Goal: Task Accomplishment & Management: Use online tool/utility

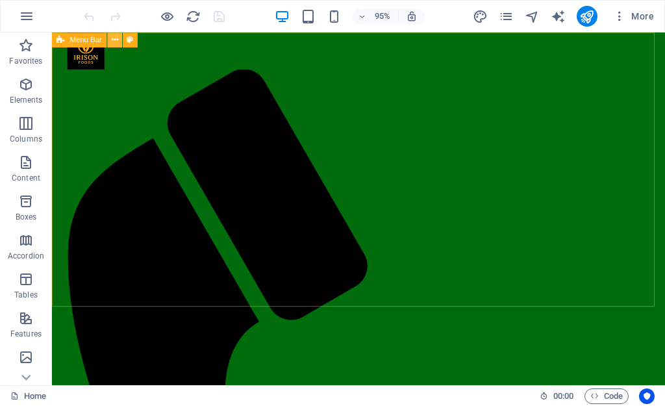
click at [114, 43] on icon at bounding box center [115, 39] width 6 height 13
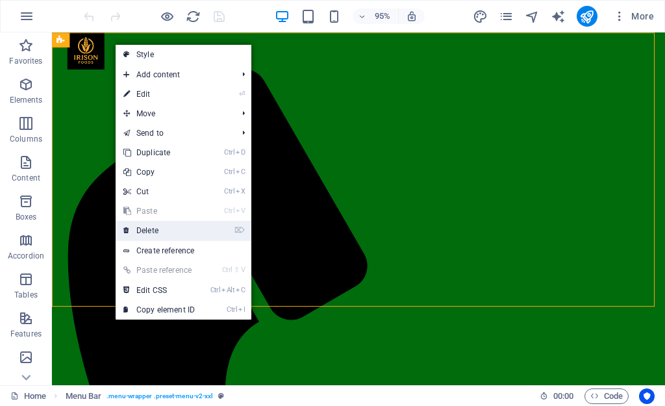
click at [146, 234] on link "⌦ Delete" at bounding box center [159, 230] width 87 height 19
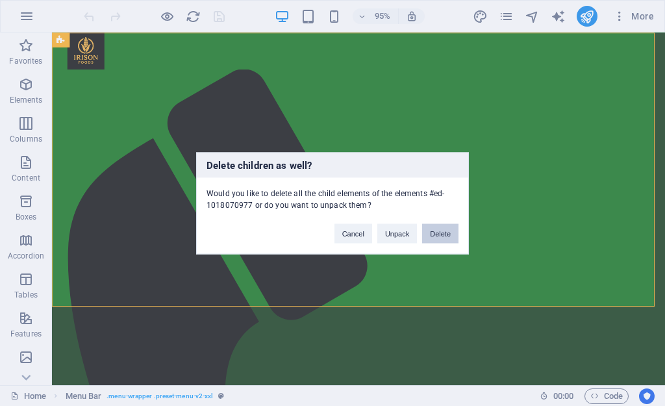
click at [438, 230] on button "Delete" at bounding box center [440, 232] width 36 height 19
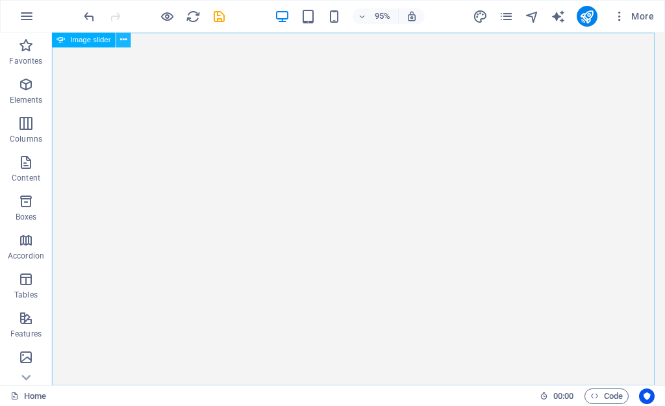
click at [123, 34] on icon at bounding box center [123, 39] width 6 height 13
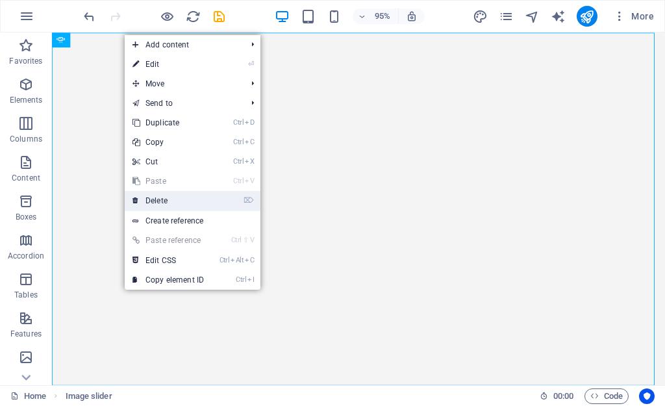
click at [166, 204] on link "⌦ Delete" at bounding box center [168, 200] width 87 height 19
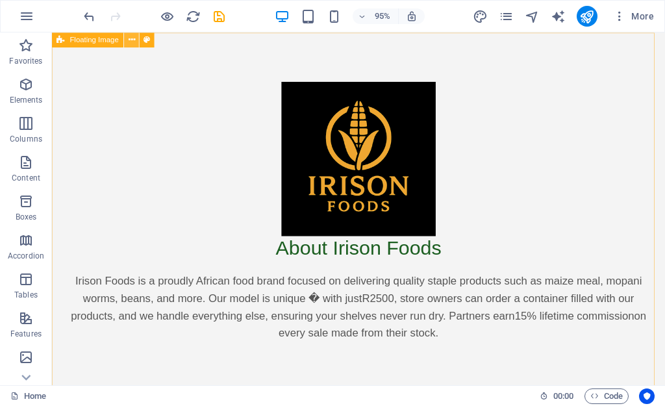
click at [135, 46] on button at bounding box center [132, 39] width 15 height 15
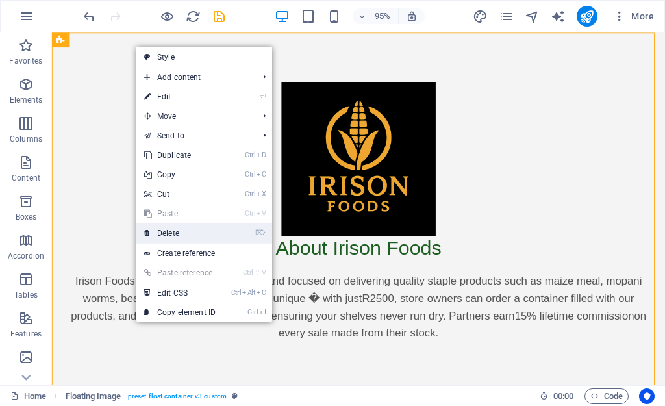
click at [183, 232] on link "⌦ Delete" at bounding box center [179, 232] width 87 height 19
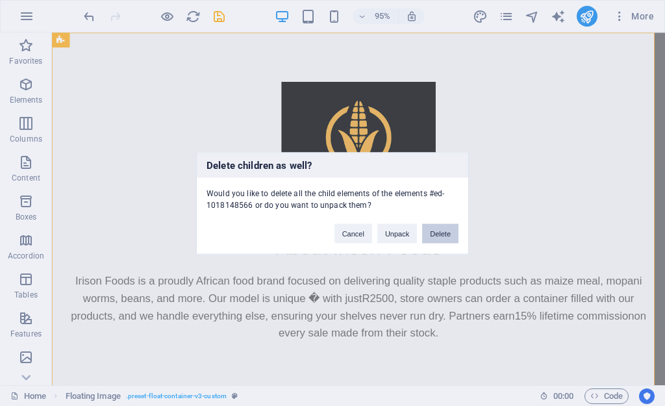
click at [433, 227] on button "Delete" at bounding box center [440, 232] width 36 height 19
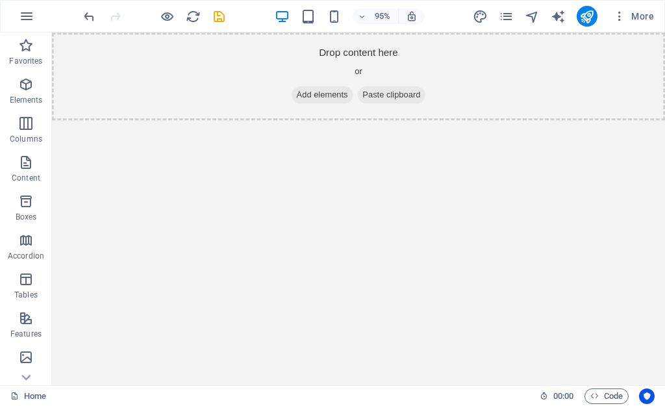
click at [221, 24] on div at bounding box center [153, 16] width 145 height 21
click at [220, 12] on icon "save" at bounding box center [219, 16] width 15 height 15
click at [347, 118] on div "+ Add section" at bounding box center [358, 120] width 68 height 21
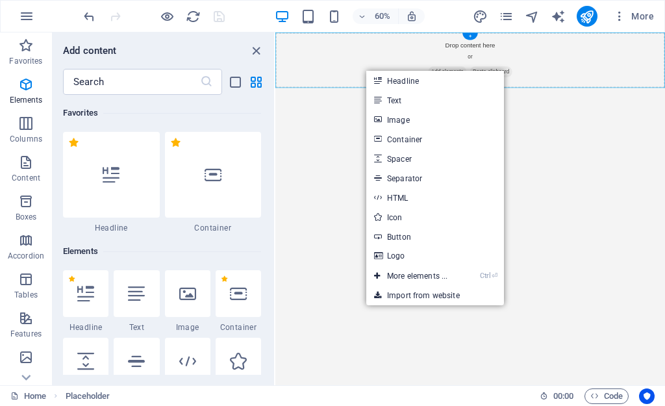
scroll to position [2271, 0]
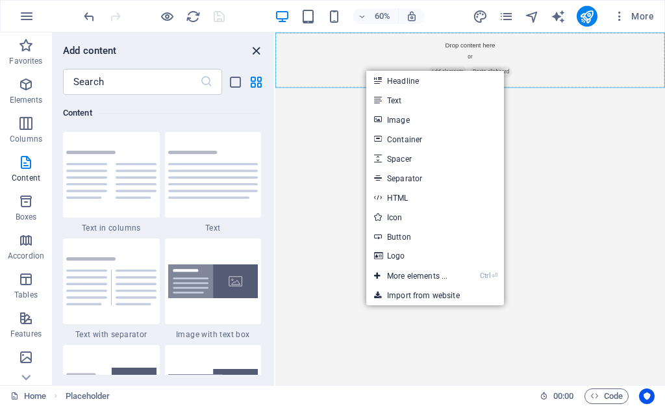
click at [258, 51] on icon "close panel" at bounding box center [256, 50] width 15 height 15
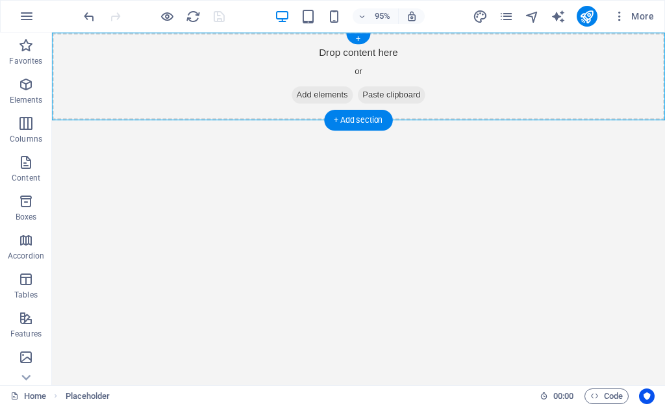
drag, startPoint x: 310, startPoint y: 83, endPoint x: 267, endPoint y: 51, distance: 52.8
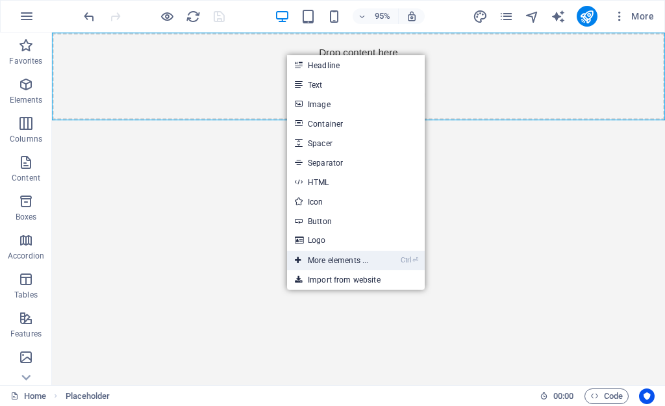
click at [325, 253] on link "Ctrl ⏎ More elements ..." at bounding box center [331, 260] width 89 height 19
click at [103, 125] on html "Drop content here or Add elements Paste clipboard" at bounding box center [374, 78] width 645 height 92
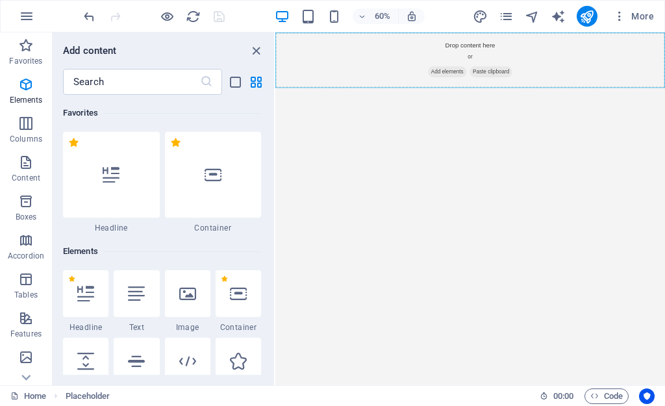
scroll to position [138, 0]
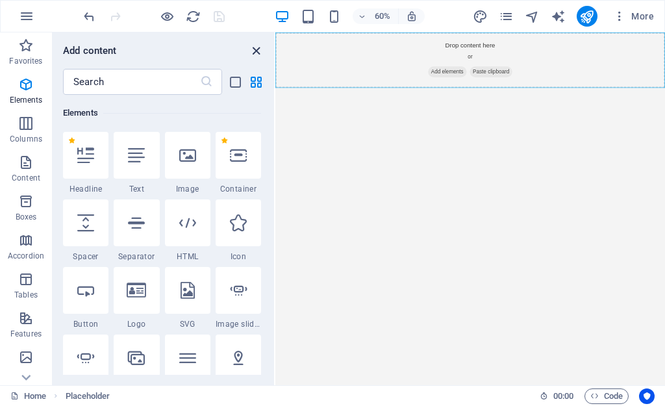
click at [257, 57] on icon "close panel" at bounding box center [256, 50] width 15 height 15
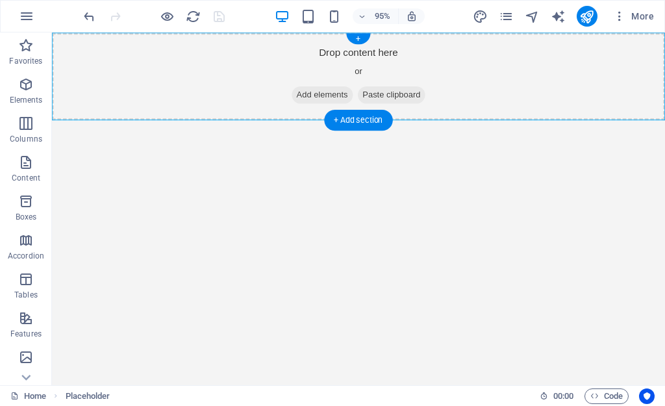
click at [304, 92] on span "Add elements" at bounding box center [336, 98] width 64 height 18
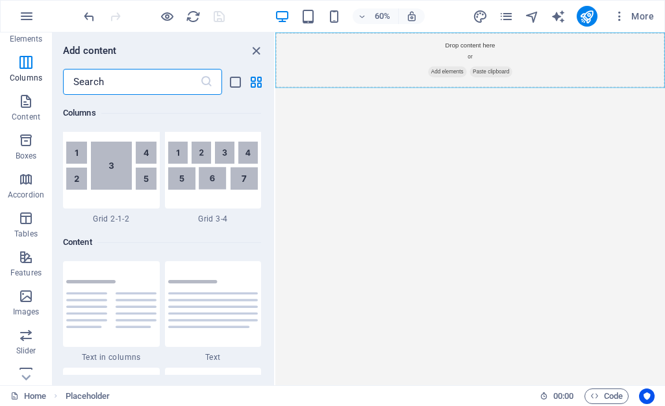
scroll to position [232, 0]
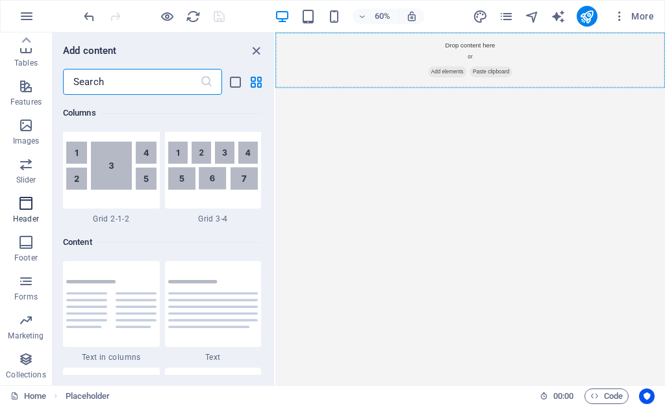
click at [24, 205] on icon "button" at bounding box center [26, 203] width 16 height 16
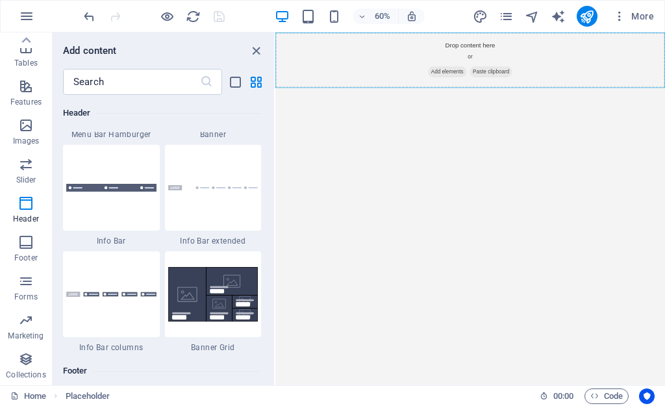
scroll to position [8400, 0]
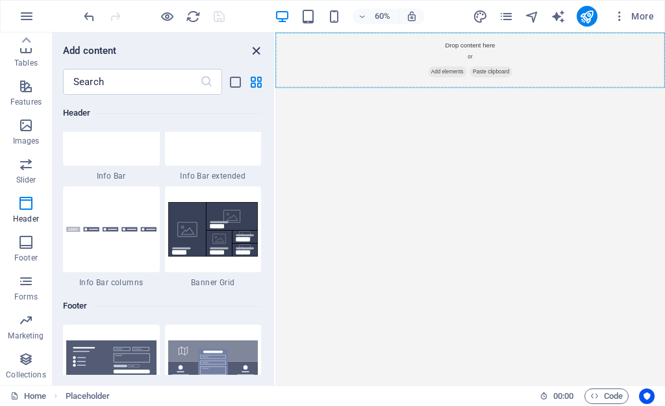
drag, startPoint x: 256, startPoint y: 52, endPoint x: 369, endPoint y: 25, distance: 116.8
click at [256, 52] on icon "close panel" at bounding box center [256, 50] width 15 height 15
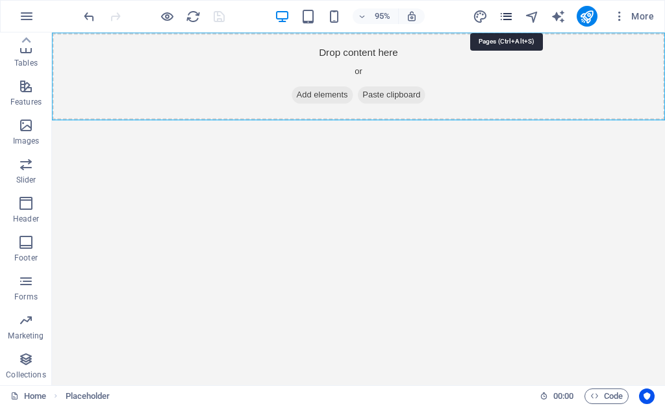
click at [501, 20] on icon "pages" at bounding box center [505, 16] width 15 height 15
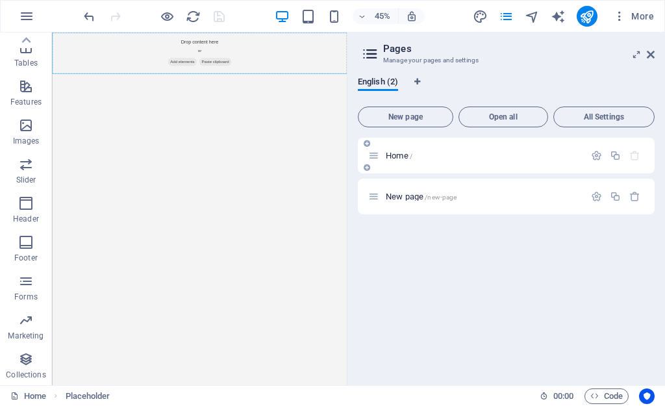
click at [531, 147] on div "Home /" at bounding box center [506, 156] width 297 height 36
click at [18, 204] on icon "button" at bounding box center [26, 203] width 16 height 16
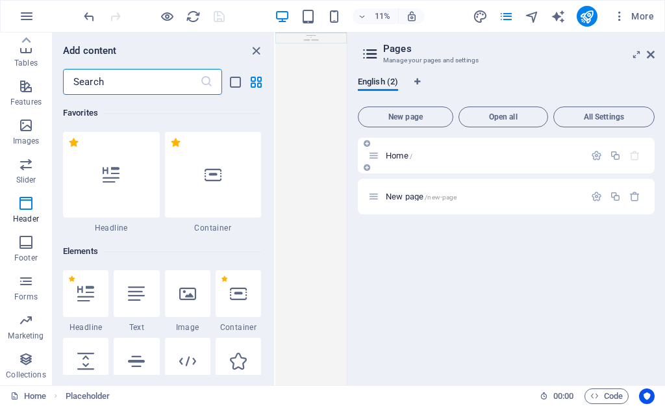
click at [415, 161] on div "Home /" at bounding box center [476, 155] width 216 height 15
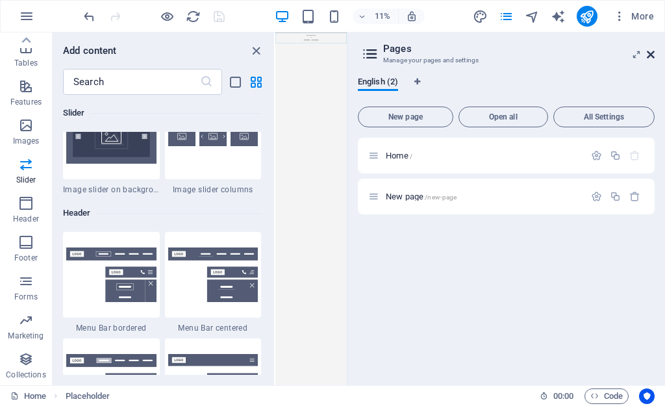
click at [646, 52] on icon at bounding box center [650, 54] width 8 height 10
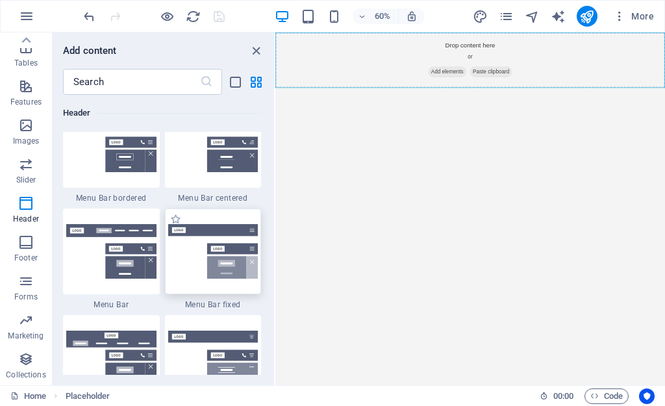
scroll to position [7781, 0]
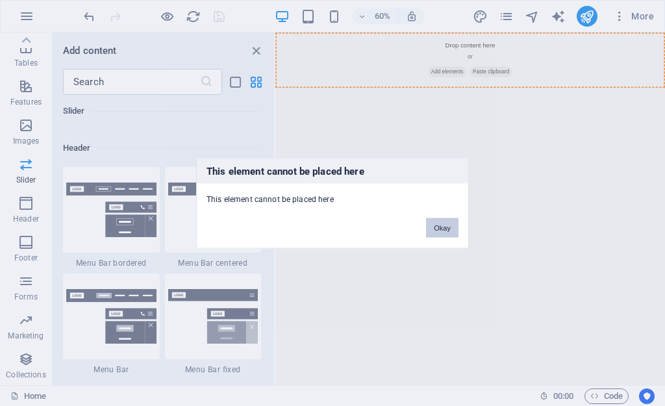
drag, startPoint x: 431, startPoint y: 223, endPoint x: 258, endPoint y: 318, distance: 197.3
click at [432, 223] on button "Okay" at bounding box center [442, 226] width 32 height 19
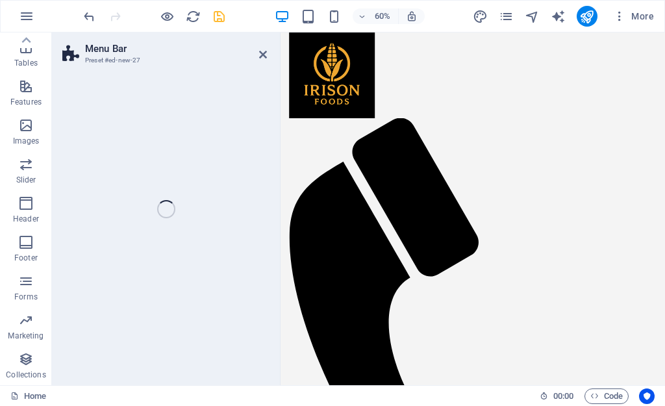
select select "rem"
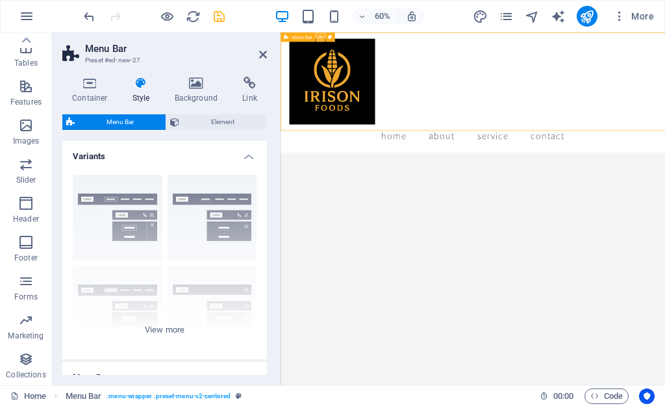
click at [323, 38] on icon at bounding box center [320, 37] width 5 height 8
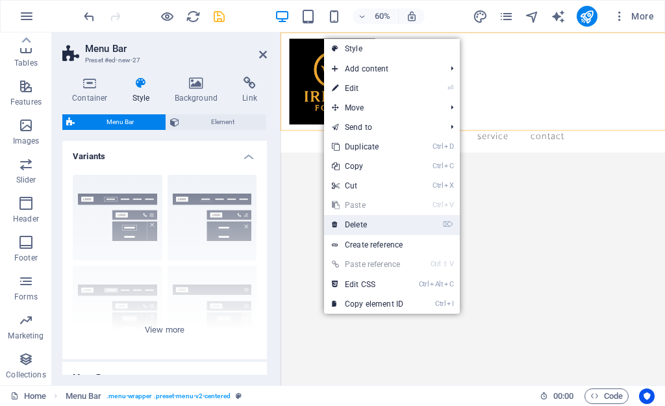
click at [354, 223] on link "⌦ Delete" at bounding box center [367, 224] width 87 height 19
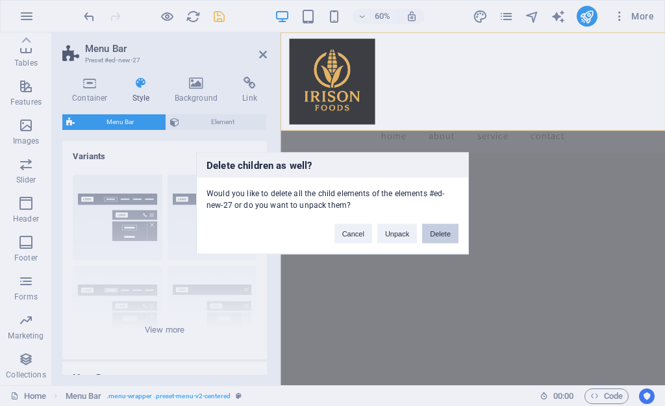
click at [453, 229] on button "Delete" at bounding box center [440, 232] width 36 height 19
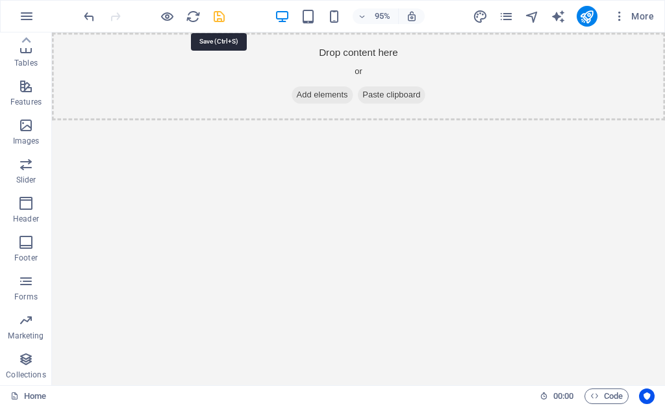
click at [217, 18] on icon "save" at bounding box center [219, 16] width 15 height 15
click at [36, 203] on span "Header" at bounding box center [26, 210] width 52 height 31
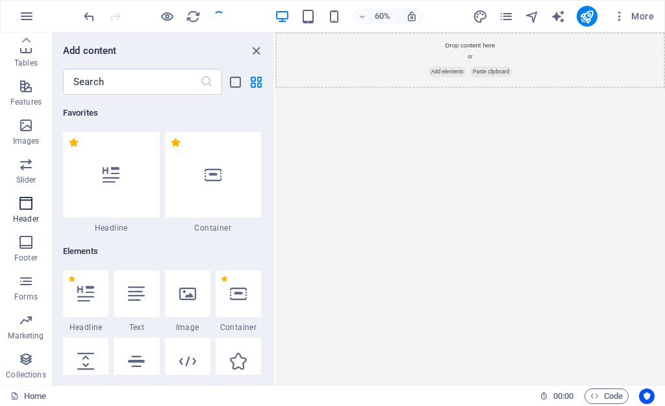
scroll to position [7816, 0]
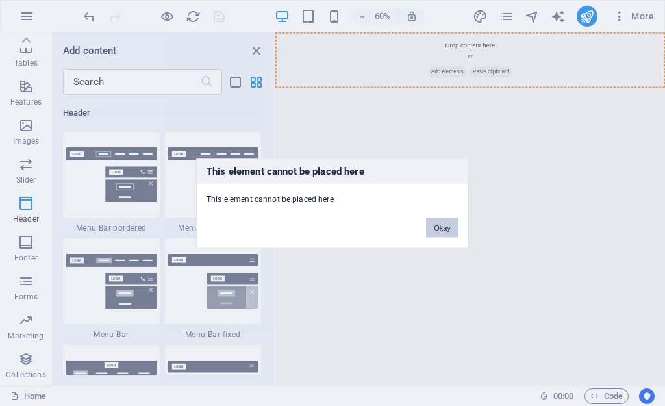
click at [441, 223] on button "Okay" at bounding box center [442, 226] width 32 height 19
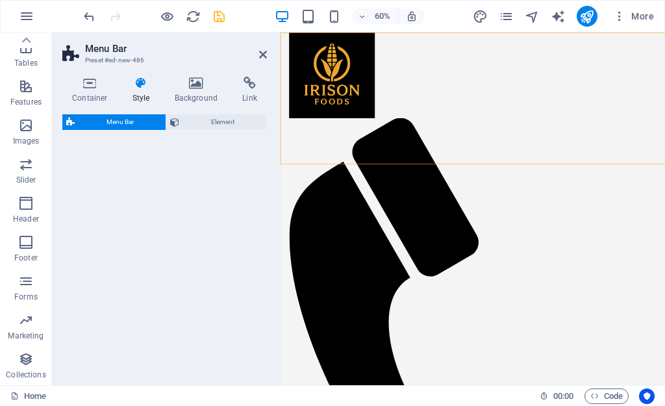
select select "rem"
select select "preset-menu-v2-fixed"
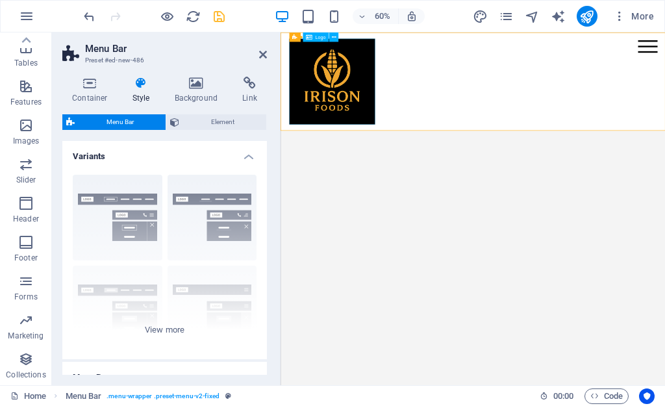
click at [346, 79] on div at bounding box center [601, 114] width 613 height 143
click at [198, 91] on h4 "Background" at bounding box center [199, 90] width 68 height 27
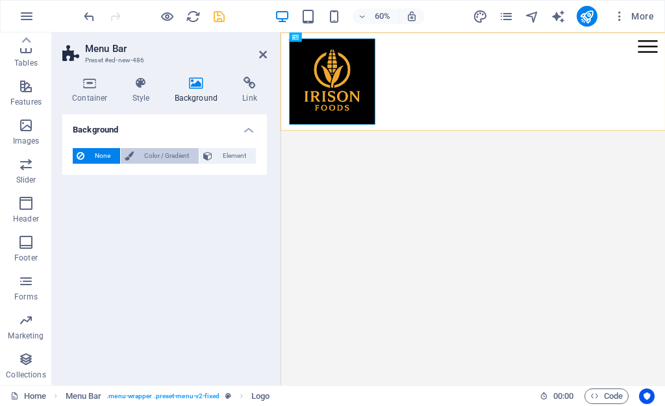
click at [150, 154] on span "Color / Gradient" at bounding box center [166, 156] width 57 height 16
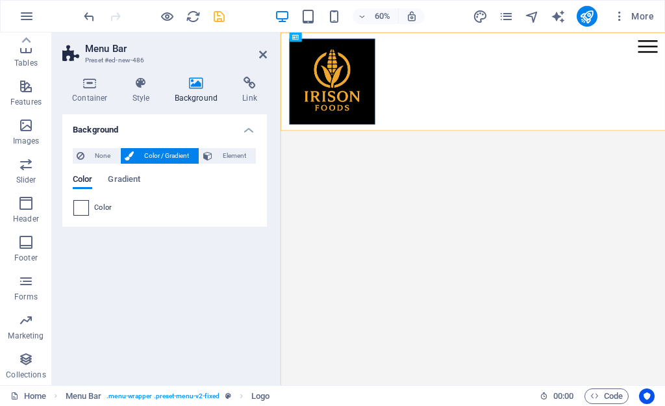
click at [82, 212] on span at bounding box center [81, 208] width 14 height 14
click at [84, 209] on span at bounding box center [81, 208] width 14 height 14
click at [112, 208] on div "Color" at bounding box center [164, 208] width 182 height 16
click at [73, 212] on div at bounding box center [81, 208] width 16 height 16
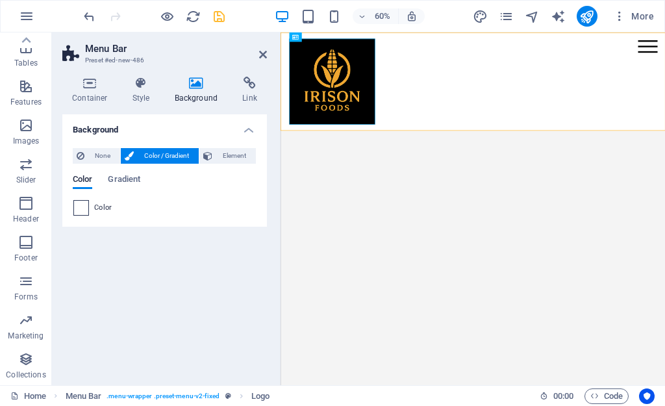
click at [81, 206] on span at bounding box center [81, 208] width 14 height 14
drag, startPoint x: 81, startPoint y: 206, endPoint x: 86, endPoint y: 244, distance: 38.6
click at [86, 244] on div "Background None Color / Gradient Element Stretch background to full-width Color…" at bounding box center [164, 244] width 204 height 260
click at [85, 214] on span at bounding box center [81, 208] width 14 height 14
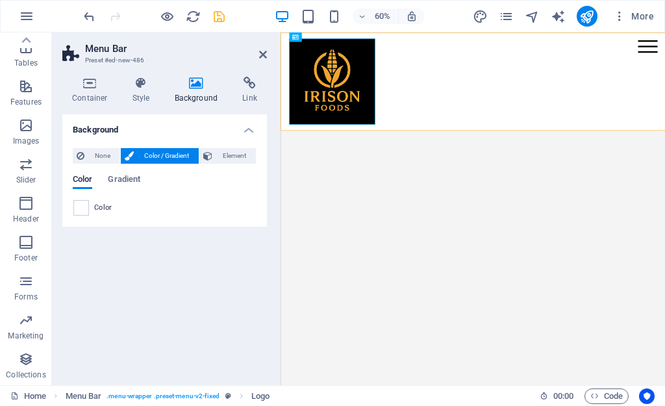
click at [68, 204] on div "None Color / Gradient Element Stretch background to full-width Color overlay Pl…" at bounding box center [164, 182] width 204 height 89
click at [75, 204] on span at bounding box center [81, 208] width 14 height 14
drag, startPoint x: 890, startPoint y: 477, endPoint x: 881, endPoint y: 467, distance: 12.9
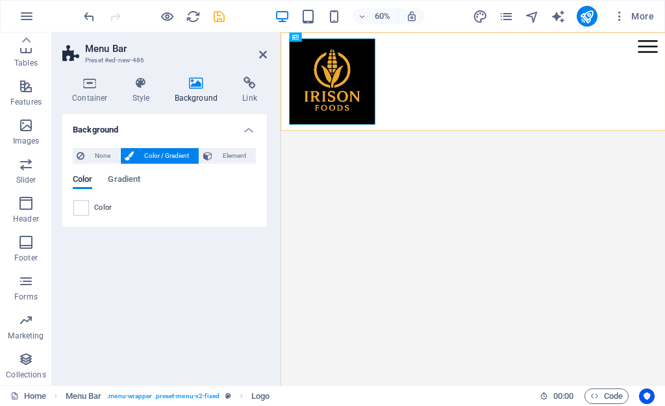
click at [664, 196] on html "Menu Home About Service Contact" at bounding box center [600, 114] width 641 height 164
click at [543, 112] on div "Menu Home About Service Contact" at bounding box center [600, 114] width 641 height 164
click at [565, 85] on div "Menu Home About Service Contact" at bounding box center [600, 114] width 641 height 164
click at [561, 85] on div "Menu Home About Service Contact" at bounding box center [600, 114] width 641 height 164
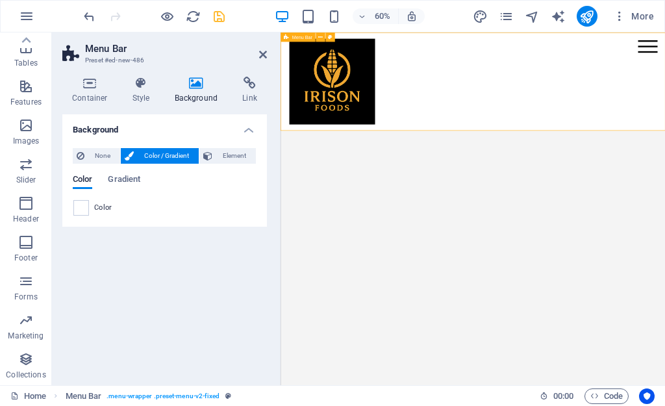
click at [561, 85] on div "Menu Home About Service Contact" at bounding box center [600, 114] width 641 height 164
click at [84, 206] on span at bounding box center [81, 208] width 14 height 14
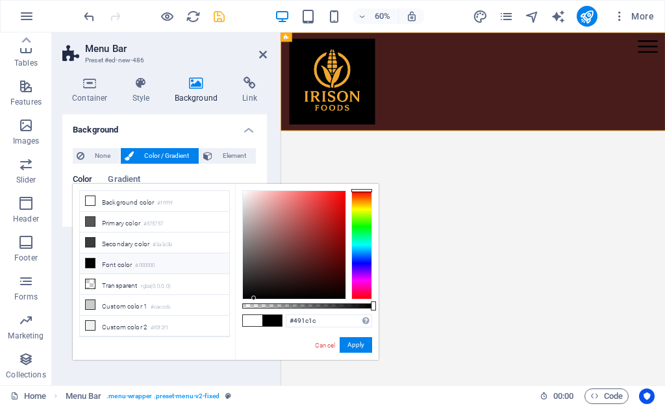
type input "#000000"
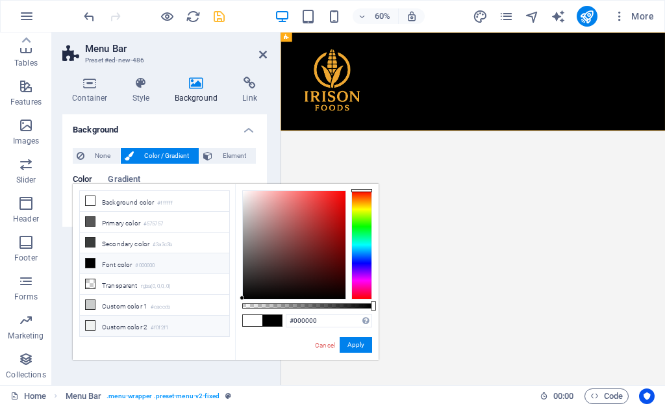
drag, startPoint x: 310, startPoint y: 262, endPoint x: 218, endPoint y: 326, distance: 112.2
click at [218, 326] on div "less Background color #ffffff Primary color #575757 Secondary color #3a3c3b Fon…" at bounding box center [226, 272] width 306 height 176
click at [356, 349] on button "Apply" at bounding box center [355, 345] width 32 height 16
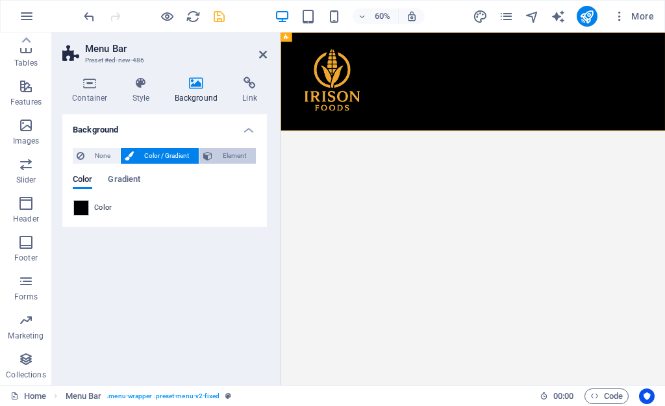
click at [220, 161] on span "Element" at bounding box center [234, 156] width 36 height 16
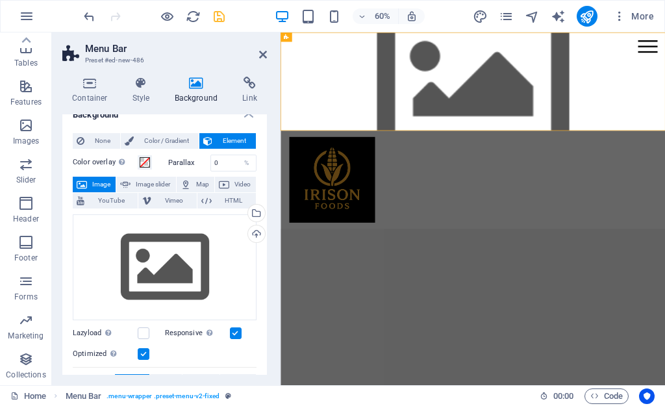
scroll to position [0, 0]
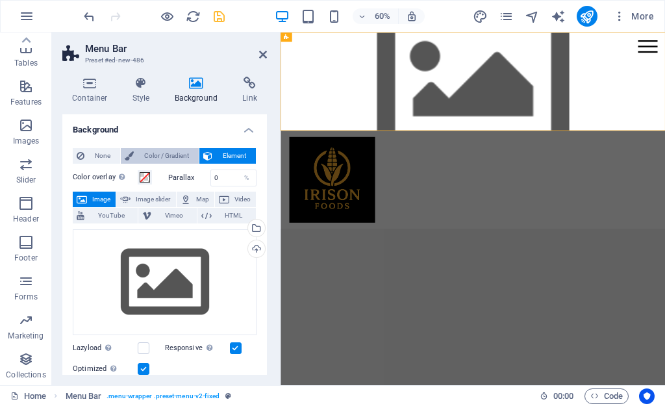
click at [152, 150] on span "Color / Gradient" at bounding box center [166, 156] width 57 height 16
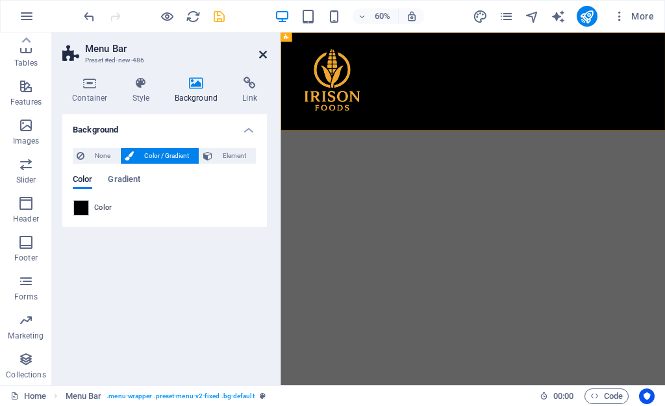
click at [261, 54] on icon at bounding box center [263, 54] width 8 height 10
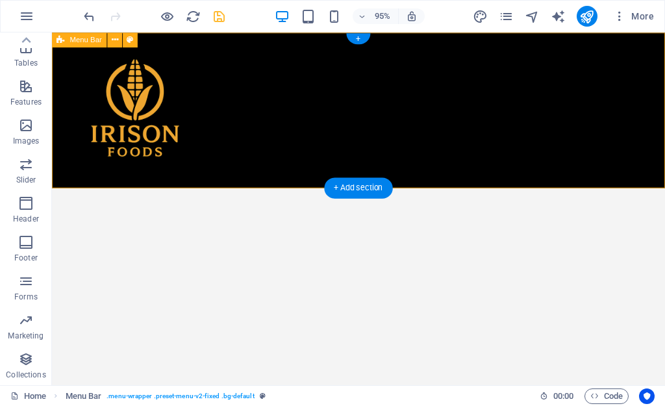
click at [608, 62] on div "Menu Home About Service Contact" at bounding box center [374, 114] width 645 height 164
drag, startPoint x: 421, startPoint y: 49, endPoint x: 425, endPoint y: 43, distance: 7.4
click at [419, 51] on div "Menu Home About Service Contact" at bounding box center [374, 114] width 645 height 164
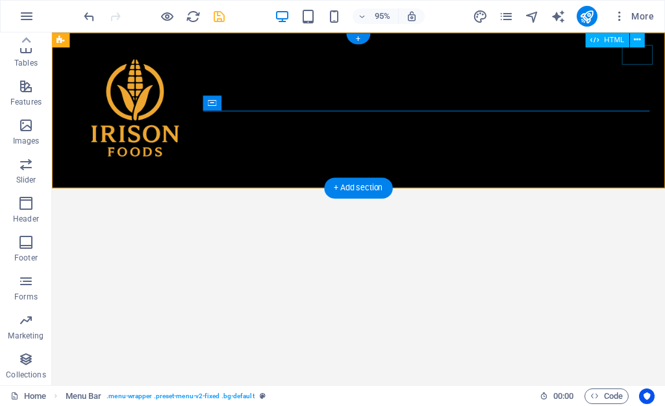
click at [664, 51] on div "Menu" at bounding box center [668, 55] width 32 height 21
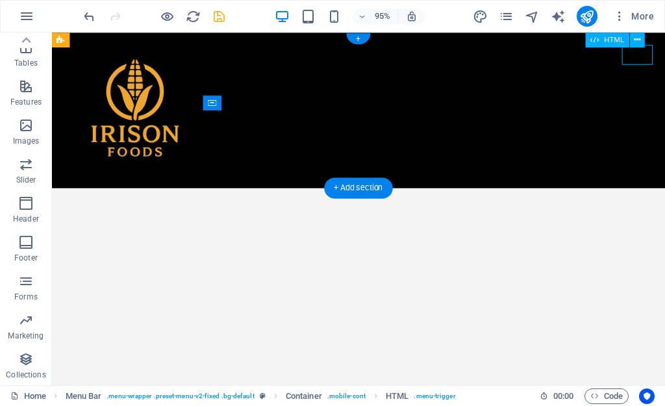
click at [664, 51] on div "Menu" at bounding box center [668, 55] width 32 height 21
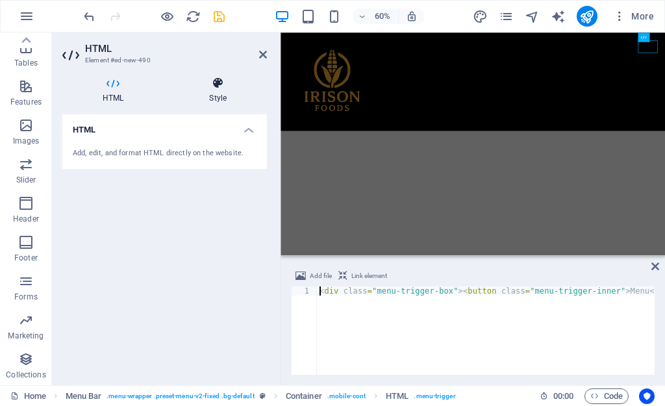
click at [210, 90] on h4 "Style" at bounding box center [218, 90] width 98 height 27
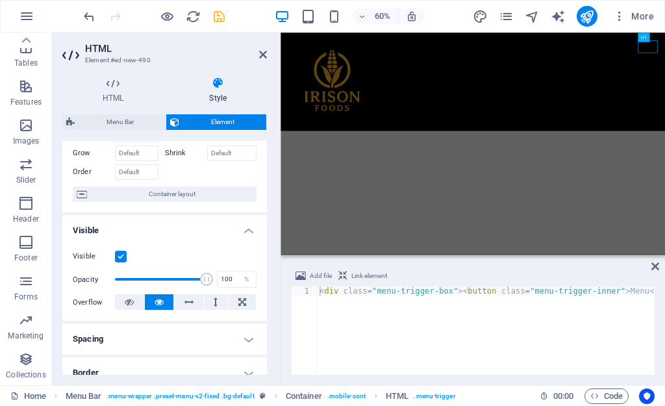
scroll to position [130, 0]
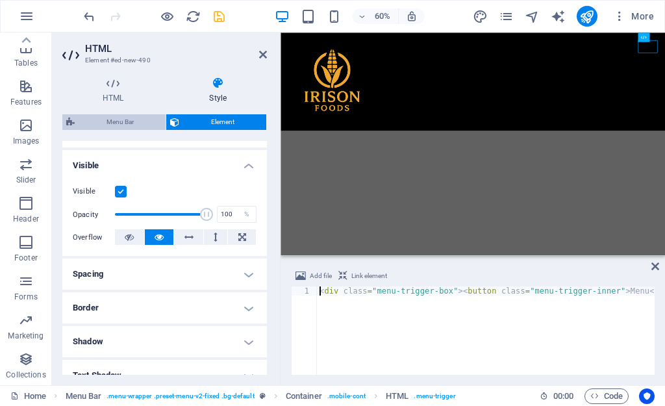
click at [134, 118] on span "Menu Bar" at bounding box center [120, 122] width 83 height 16
select select "rem"
select select "preset-menu-v2-fixed"
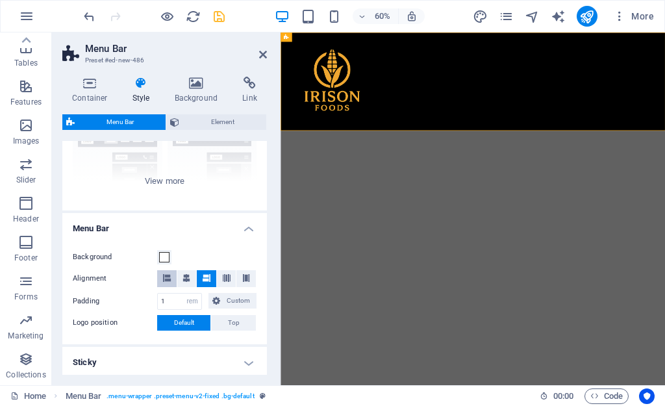
scroll to position [144, 0]
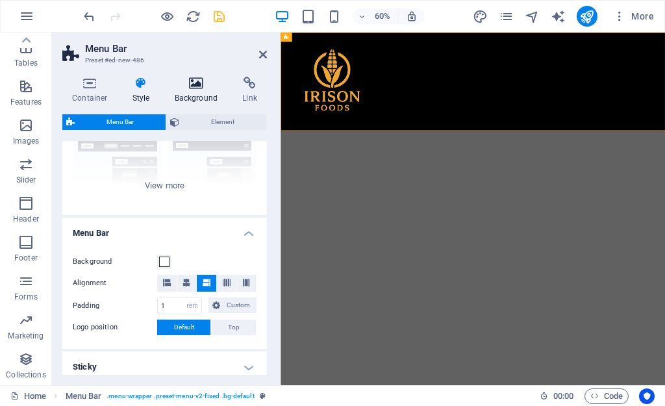
click at [199, 83] on icon at bounding box center [196, 83] width 63 height 13
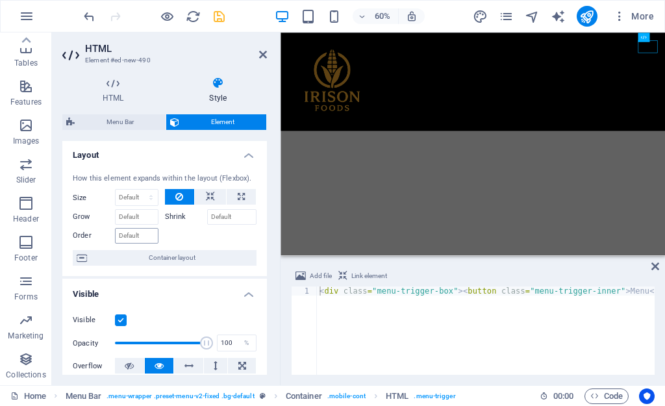
scroll to position [0, 0]
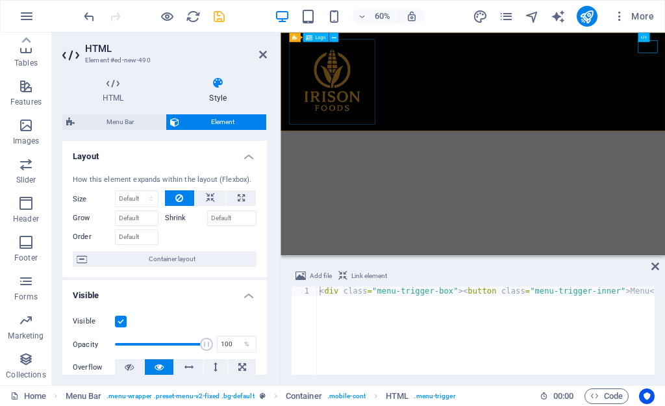
click at [426, 152] on div at bounding box center [601, 114] width 613 height 143
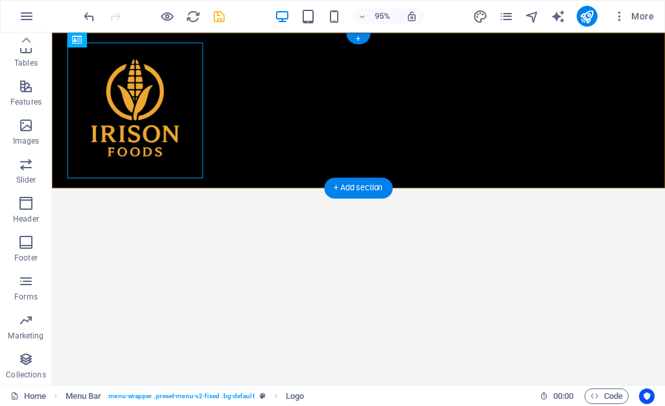
click at [434, 116] on div "Menu Home About Service Contact" at bounding box center [374, 114] width 645 height 164
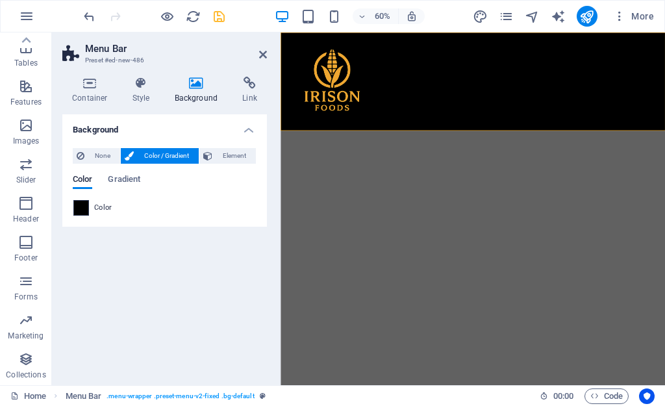
click at [80, 212] on span at bounding box center [81, 208] width 14 height 14
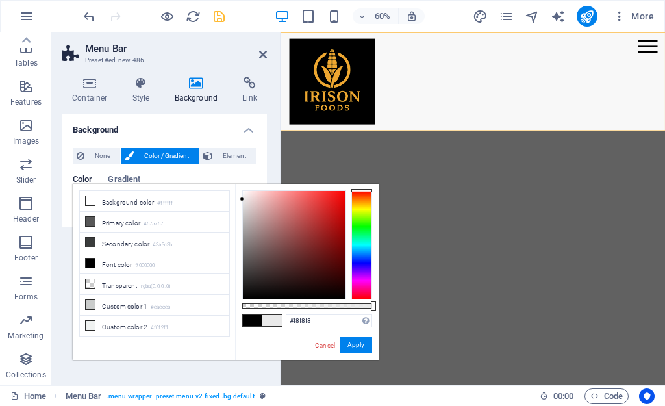
type input "#ffffff"
drag, startPoint x: 261, startPoint y: 208, endPoint x: 238, endPoint y: 175, distance: 39.6
click at [238, 175] on body "[DOMAIN_NAME] Home Favorites Elements Columns Content Boxes Accordion Tables Fe…" at bounding box center [332, 203] width 665 height 406
click at [349, 346] on button "Apply" at bounding box center [355, 345] width 32 height 16
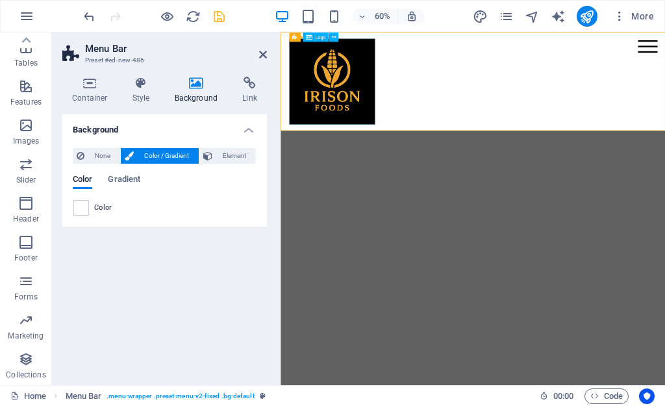
click at [354, 137] on div at bounding box center [601, 114] width 613 height 143
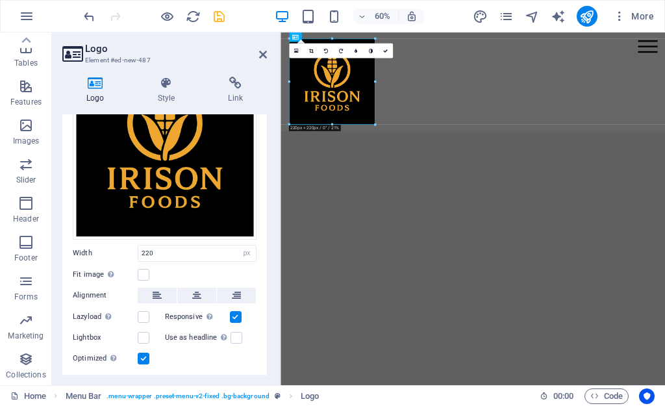
scroll to position [144, 0]
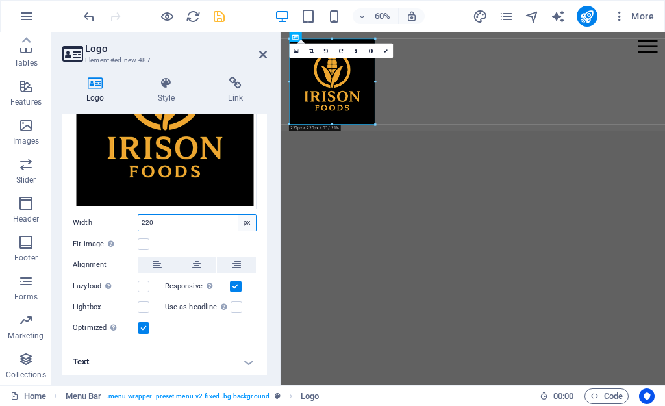
click at [246, 215] on select "Default auto px rem % em vh vw" at bounding box center [247, 223] width 18 height 16
select select "%"
click at [238, 215] on select "Default auto px rem % em vh vw" at bounding box center [247, 223] width 18 height 16
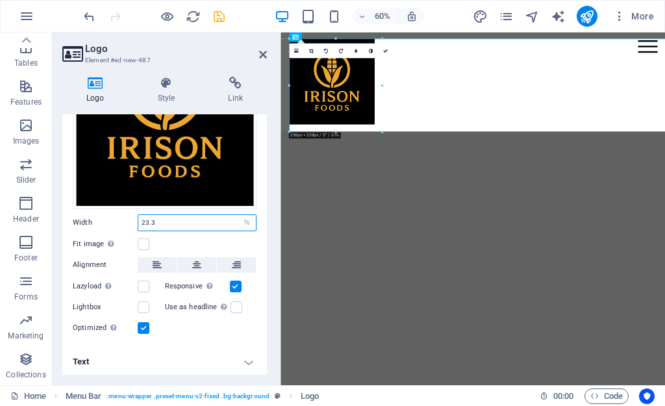
click at [182, 225] on input "23.3" at bounding box center [196, 223] width 117 height 16
type input "2"
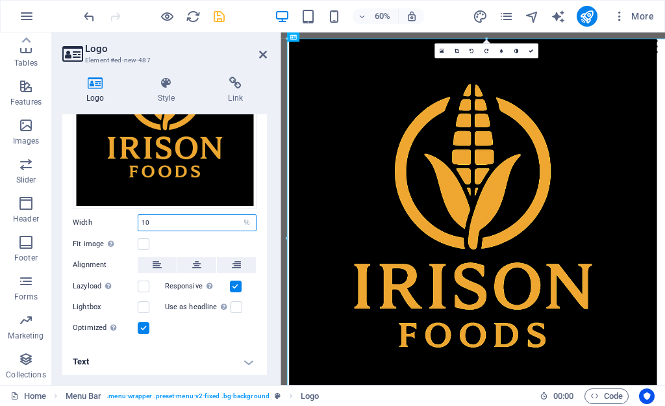
type input "1"
type input "5"
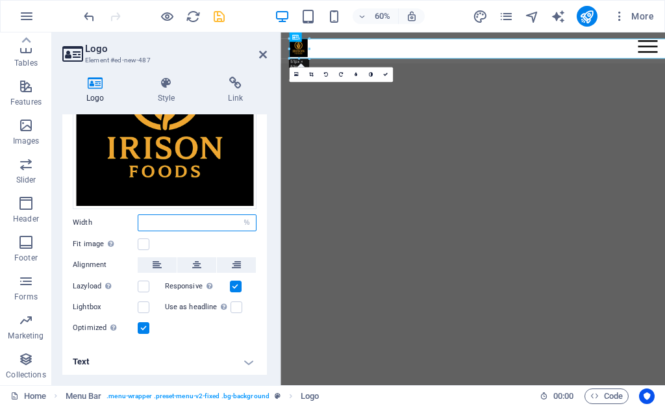
type input "5"
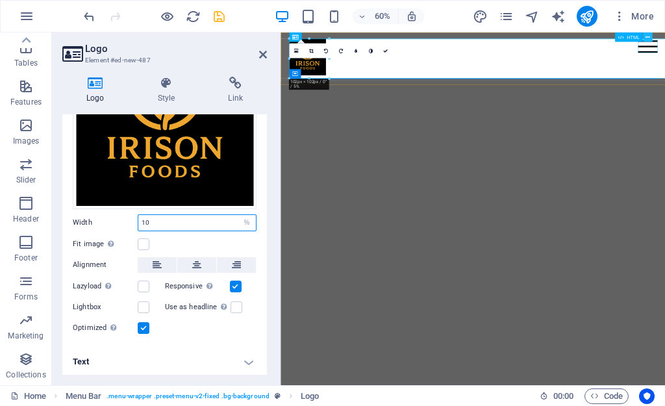
type input "10"
click at [646, 40] on icon at bounding box center [647, 37] width 5 height 8
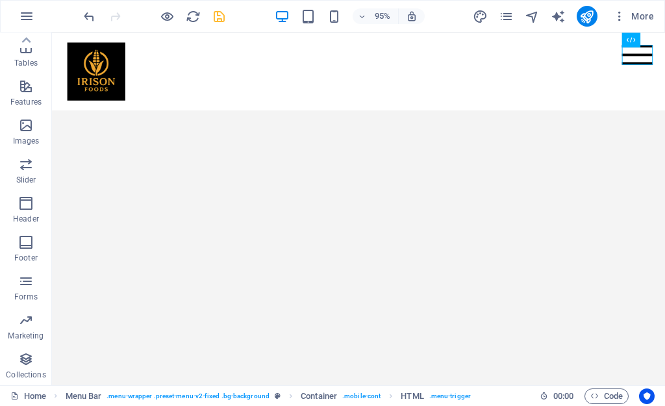
click at [145, 114] on html "Menu Home About Service Contact" at bounding box center [374, 73] width 645 height 82
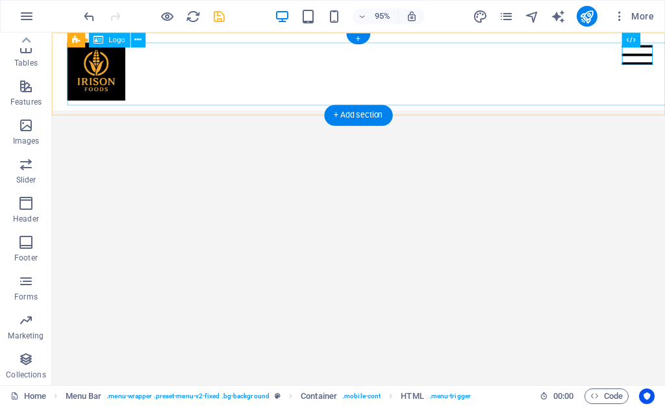
click at [112, 69] on div at bounding box center [374, 73] width 613 height 61
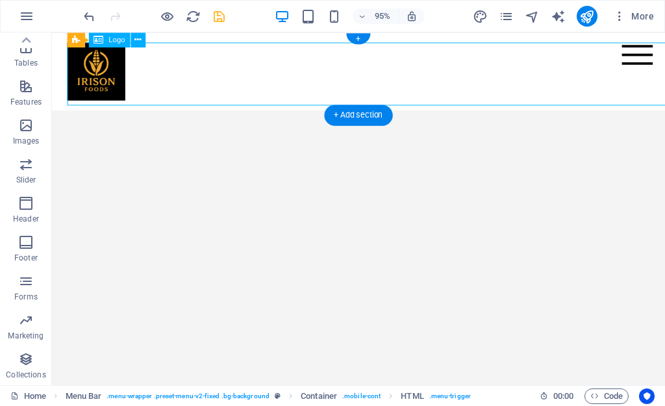
click at [112, 69] on div at bounding box center [374, 73] width 613 height 61
select select "%"
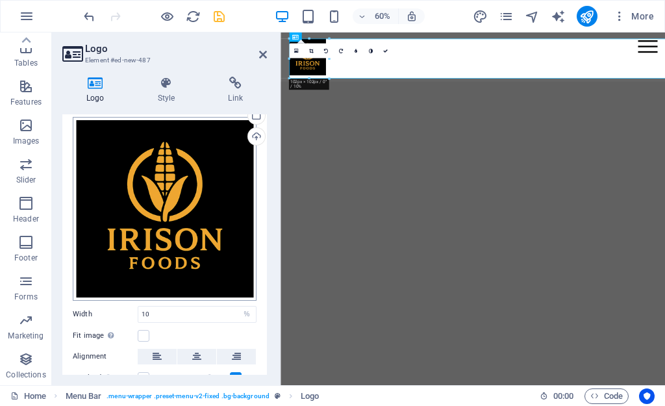
scroll to position [130, 0]
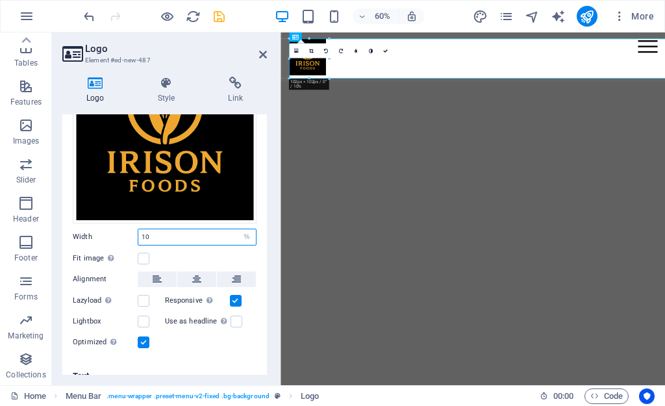
click at [151, 233] on input "10" at bounding box center [196, 237] width 117 height 16
type input "1"
type input "6"
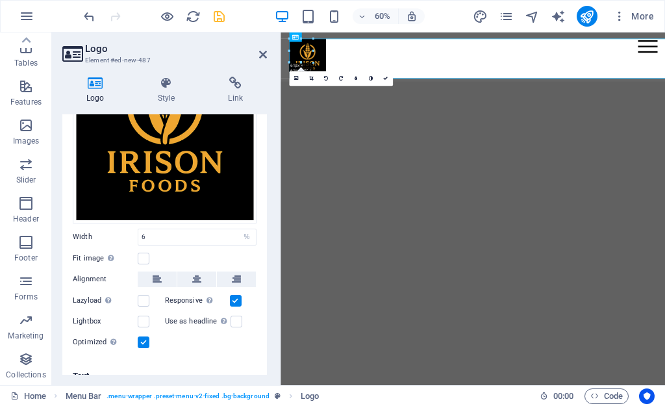
click at [171, 354] on div "Image Text Drag files here, click to choose files or select files from Files or…" at bounding box center [164, 184] width 204 height 352
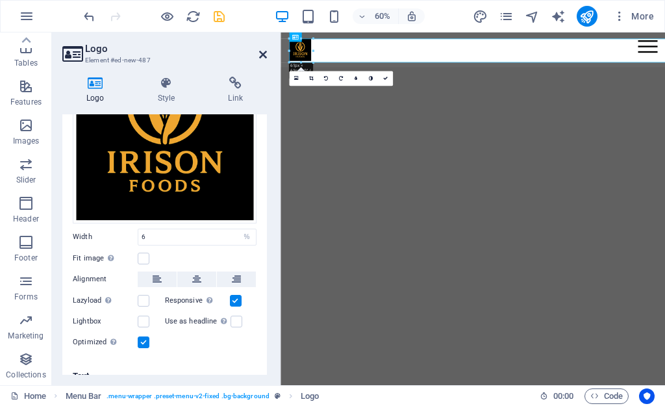
click at [260, 54] on icon at bounding box center [263, 54] width 8 height 10
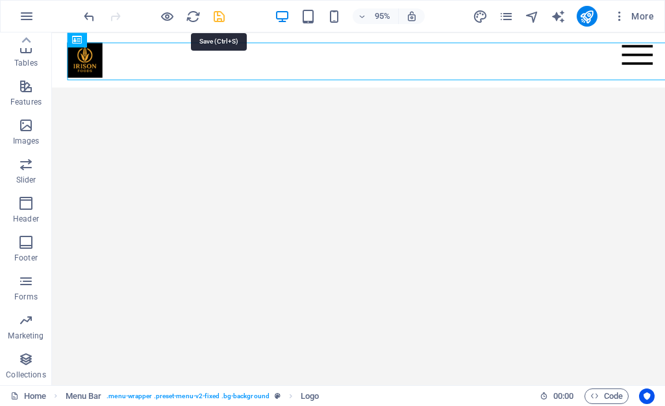
click at [221, 18] on icon "save" at bounding box center [219, 16] width 15 height 15
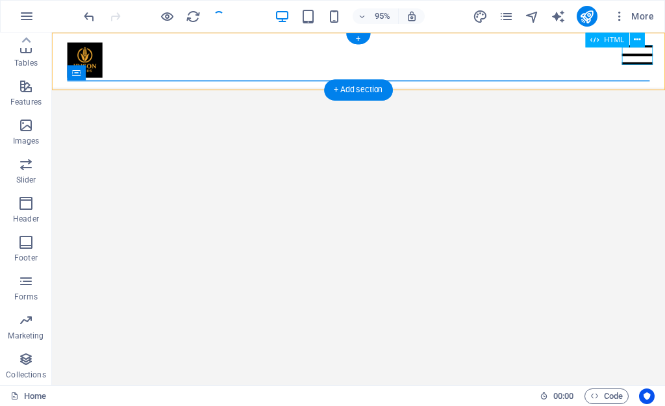
click at [664, 62] on div "Menu" at bounding box center [668, 55] width 32 height 21
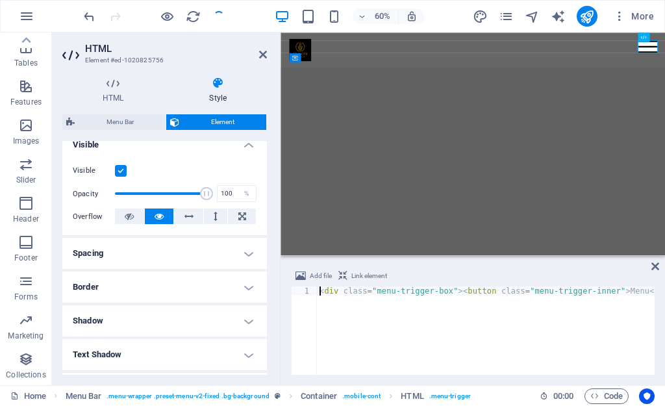
scroll to position [0, 0]
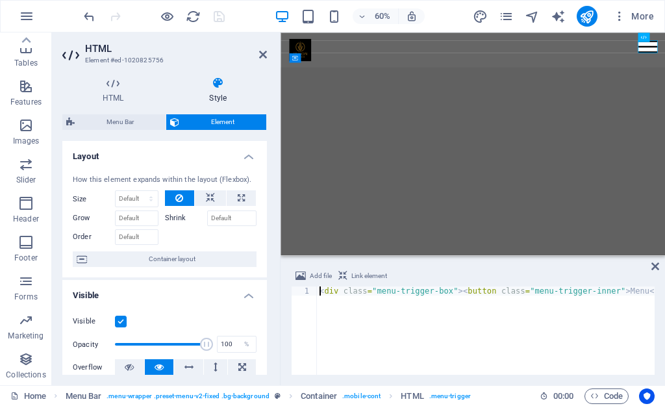
click at [192, 260] on span "Container layout" at bounding box center [172, 259] width 162 height 16
click at [145, 322] on div "HTML Element #ed-1020825756 HTML Style HTML Add, edit, and format HTML directly…" at bounding box center [358, 208] width 613 height 352
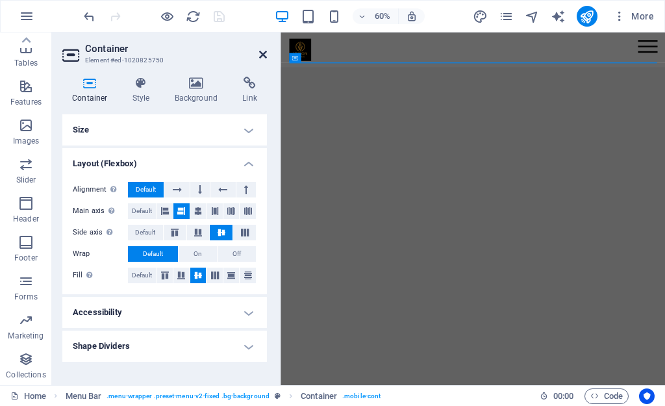
click at [262, 51] on icon at bounding box center [263, 54] width 8 height 10
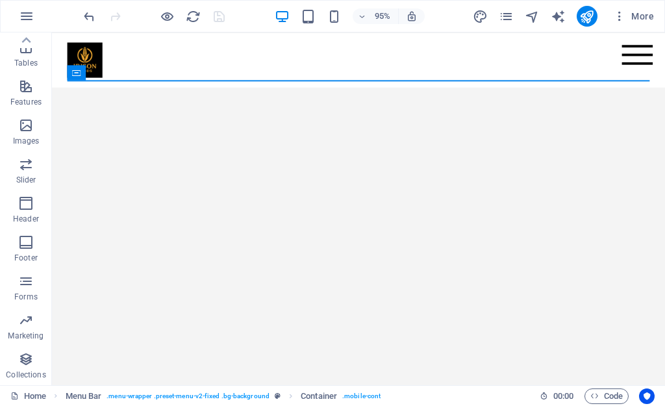
click at [530, 90] on html "Menu Home About Service Contact" at bounding box center [374, 61] width 645 height 58
click at [32, 92] on icon "button" at bounding box center [26, 85] width 16 height 16
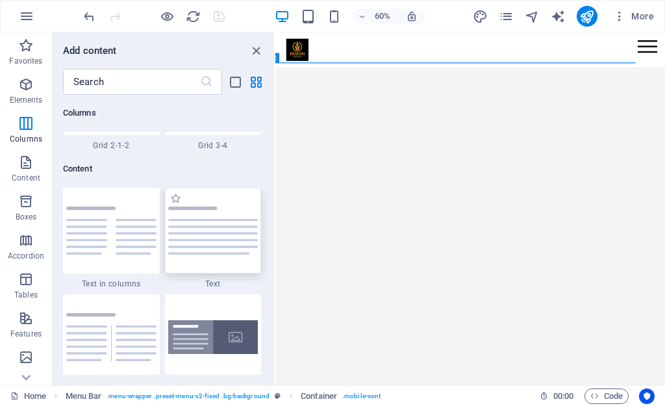
scroll to position [2345, 0]
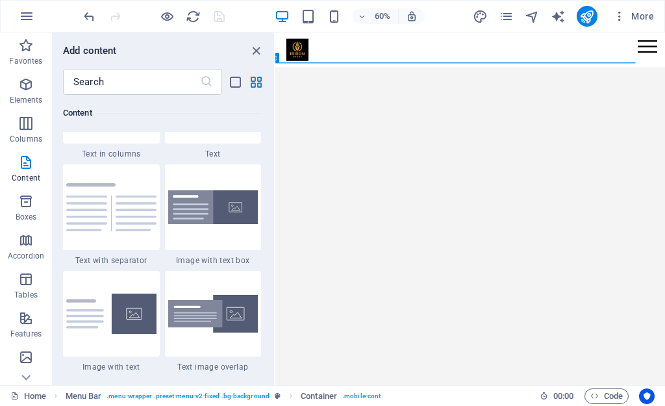
click at [606, 90] on html "Menu Home About Service Contact" at bounding box center [599, 61] width 649 height 58
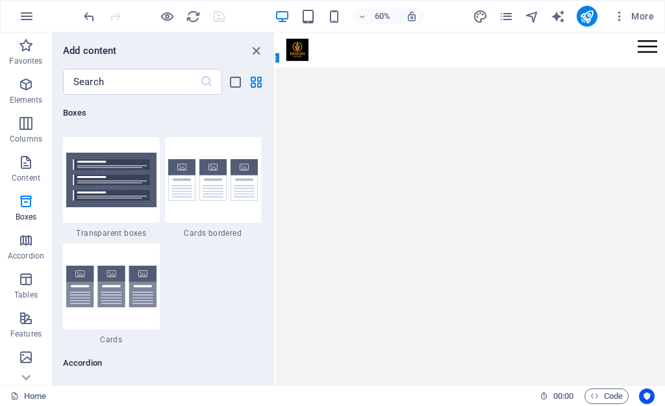
scroll to position [3903, 0]
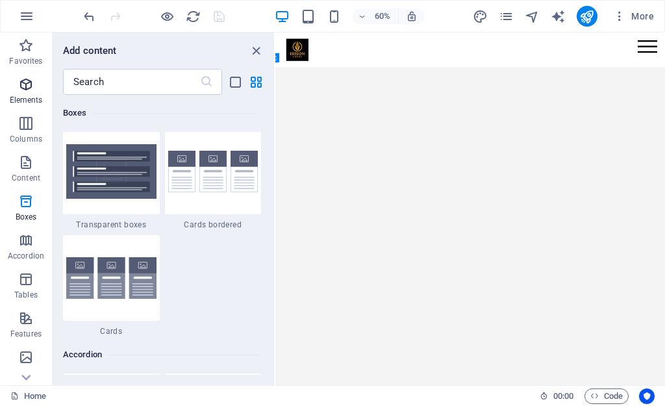
click at [26, 83] on icon "button" at bounding box center [26, 85] width 16 height 16
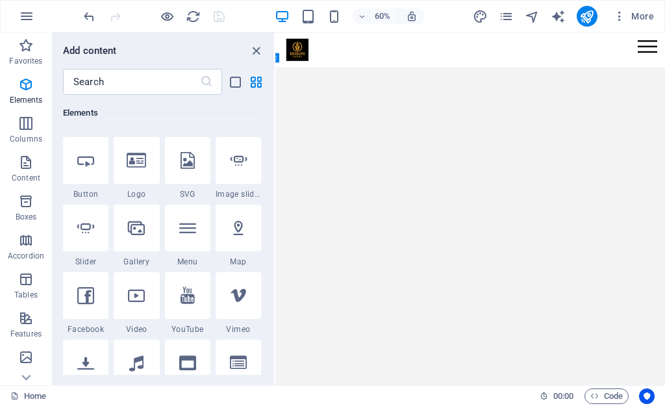
scroll to position [203, 0]
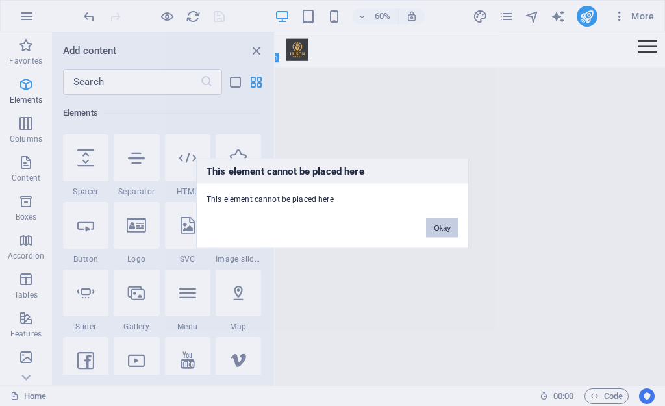
click at [437, 227] on button "Okay" at bounding box center [442, 226] width 32 height 19
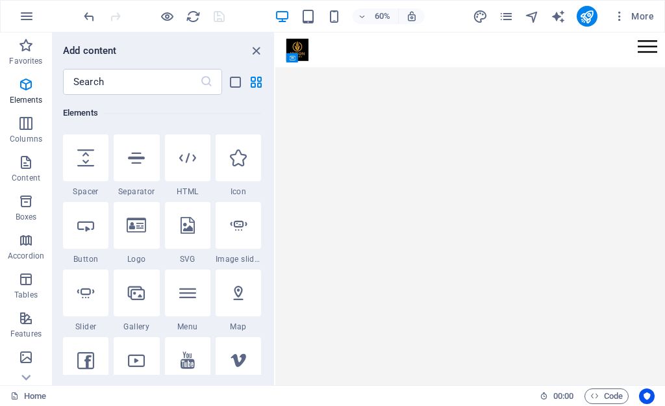
scroll to position [0, 0]
click at [550, 90] on html "Menu Home About Service Contact" at bounding box center [599, 61] width 649 height 58
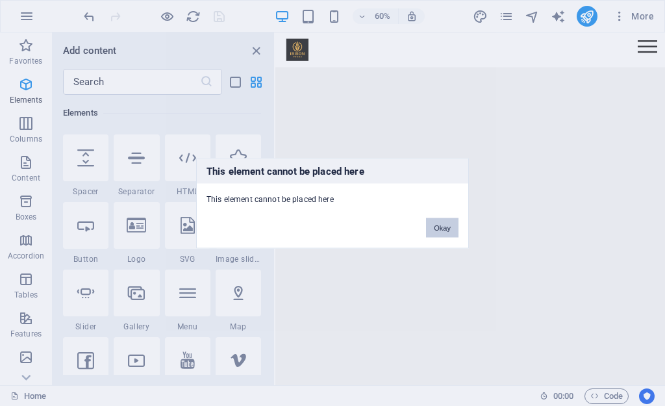
click at [447, 225] on button "Okay" at bounding box center [442, 226] width 32 height 19
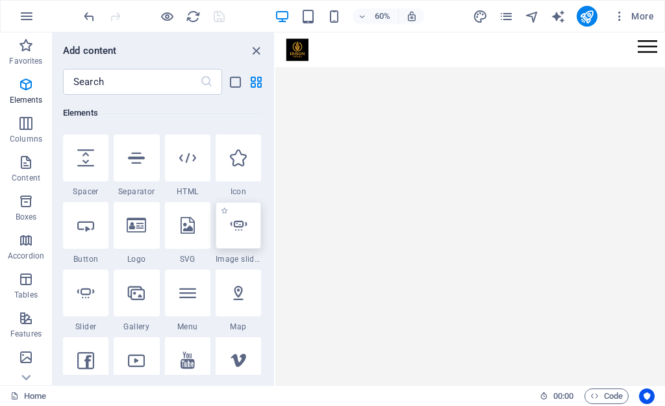
click at [245, 236] on div at bounding box center [237, 225] width 45 height 47
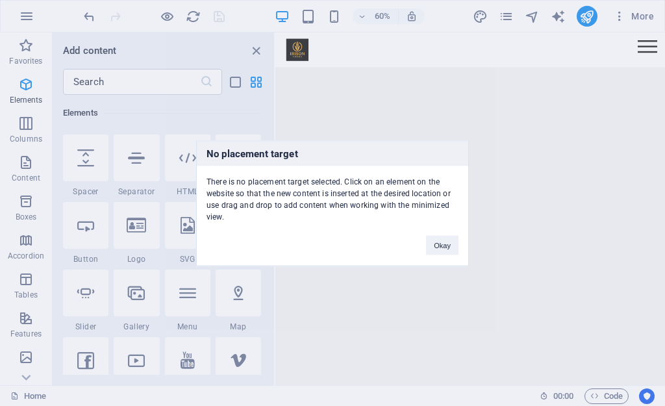
drag, startPoint x: 245, startPoint y: 236, endPoint x: 353, endPoint y: 288, distance: 119.6
click at [353, 288] on div "No placement target There is no placement target selected. Click on an element …" at bounding box center [332, 203] width 665 height 406
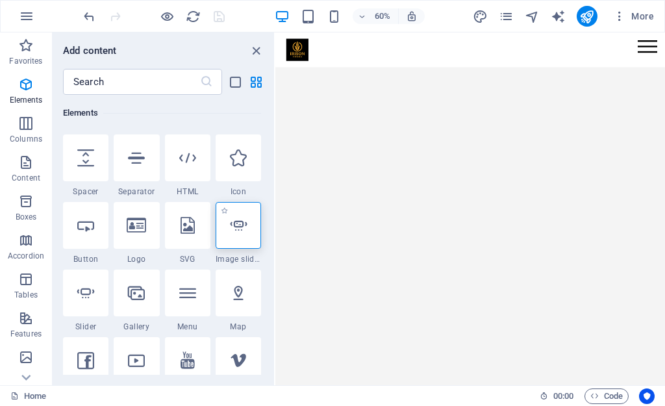
click at [233, 233] on icon at bounding box center [238, 225] width 17 height 17
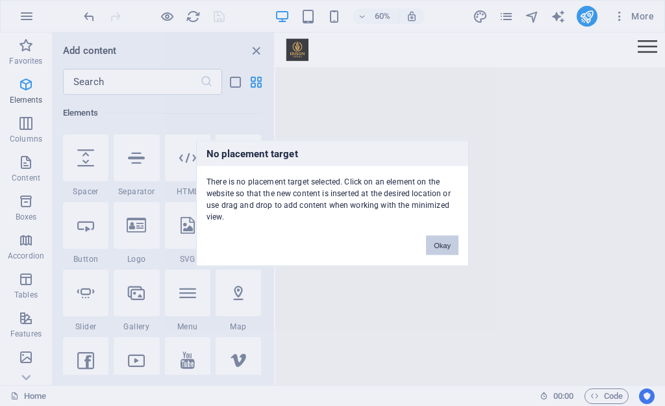
click at [447, 236] on button "Okay" at bounding box center [442, 244] width 32 height 19
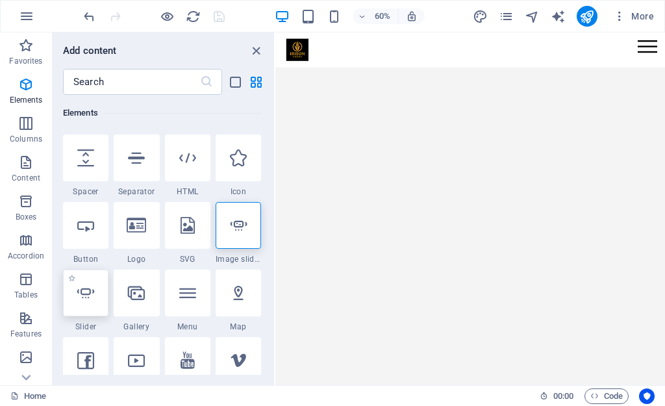
click at [77, 305] on div at bounding box center [85, 292] width 45 height 47
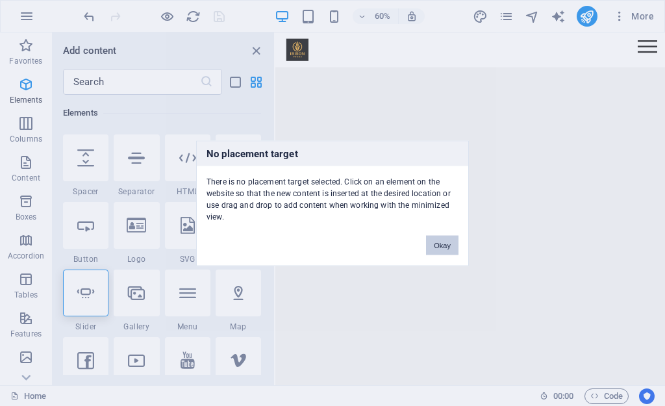
drag, startPoint x: 434, startPoint y: 247, endPoint x: 263, endPoint y: 354, distance: 201.5
click at [434, 247] on button "Okay" at bounding box center [442, 244] width 32 height 19
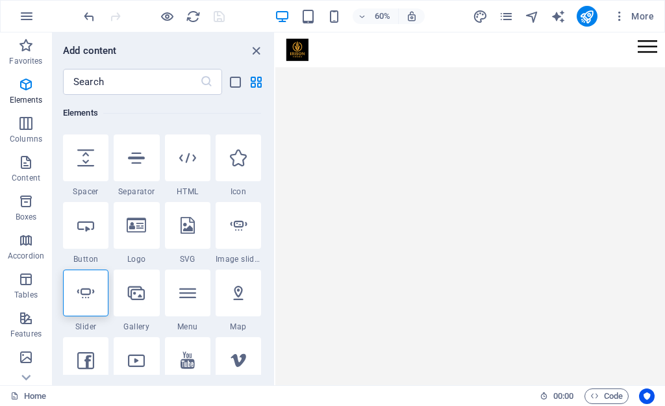
drag, startPoint x: 386, startPoint y: 111, endPoint x: 326, endPoint y: 169, distance: 84.0
click at [326, 90] on html "Menu Home About Service Contact" at bounding box center [599, 61] width 649 height 58
click at [251, 49] on icon "close panel" at bounding box center [256, 50] width 15 height 15
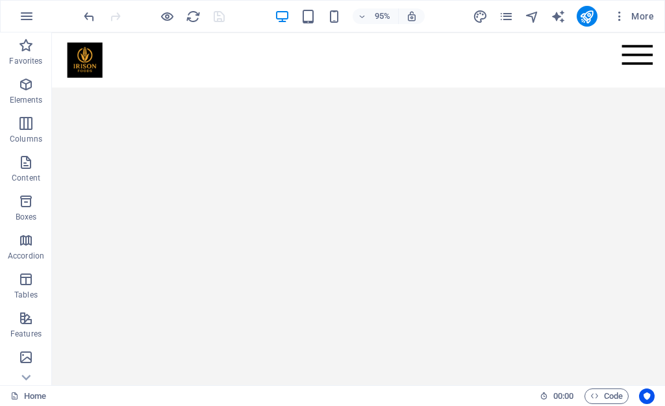
click at [362, 90] on html "Menu Home About Service Contact" at bounding box center [374, 61] width 645 height 58
click at [209, 90] on html "Menu Home About Service Contact" at bounding box center [374, 61] width 645 height 58
click at [367, 90] on div "+ Add section" at bounding box center [358, 90] width 68 height 21
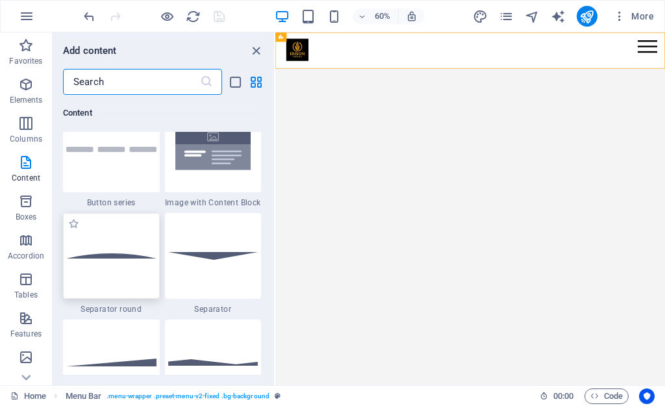
scroll to position [3050, 0]
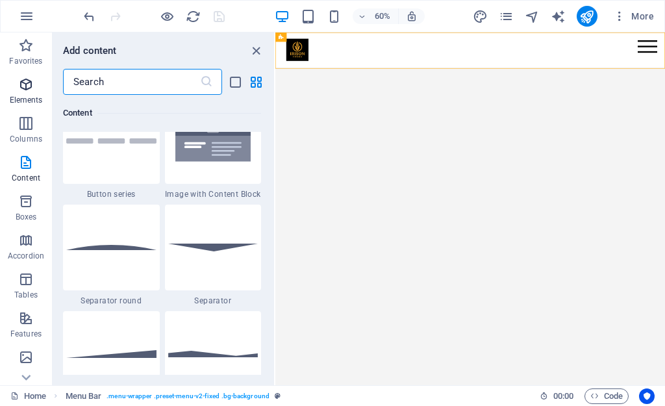
click at [31, 80] on icon "button" at bounding box center [26, 85] width 16 height 16
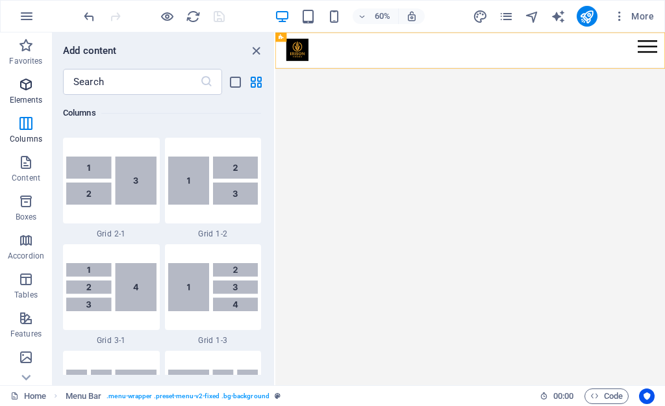
scroll to position [138, 0]
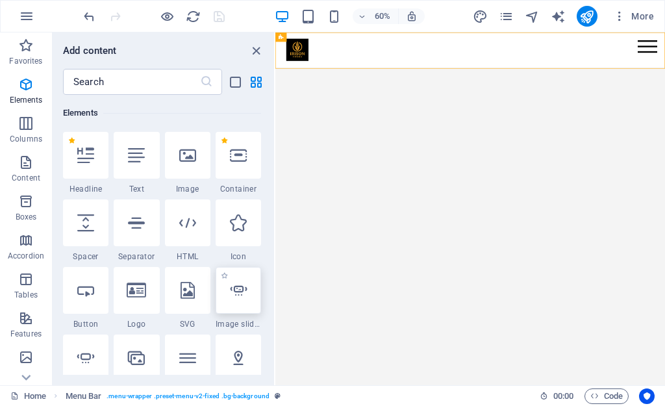
click at [228, 288] on div at bounding box center [237, 290] width 45 height 47
click at [275, 289] on div "Container Icon Menu Bar Container Image Floating Image Text Image slider Placeh…" at bounding box center [469, 208] width 389 height 352
select select "ms"
select select "s"
select select "progressive"
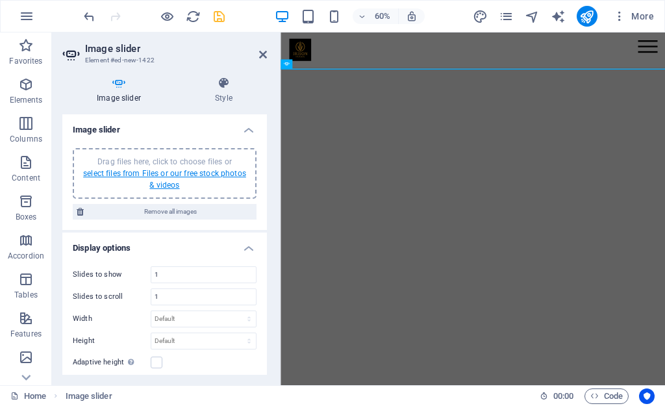
click at [169, 171] on link "select files from Files or our free stock photos & videos" at bounding box center [164, 179] width 163 height 21
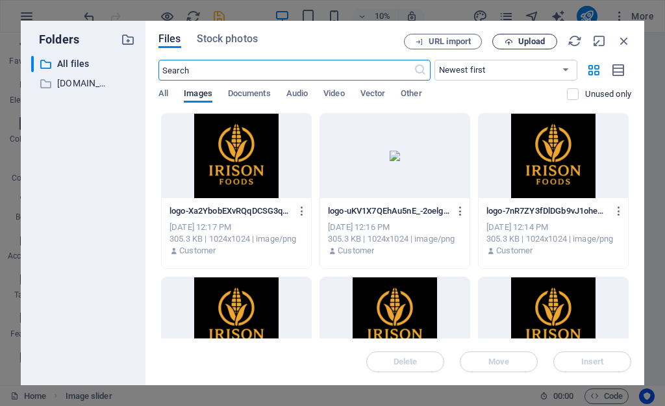
click at [520, 40] on span "Upload" at bounding box center [531, 42] width 27 height 8
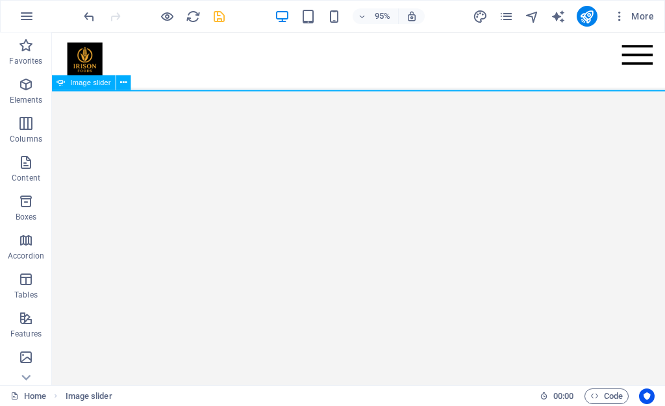
click at [75, 86] on span "Image slider" at bounding box center [91, 82] width 40 height 7
select select "ms"
select select "s"
select select "progressive"
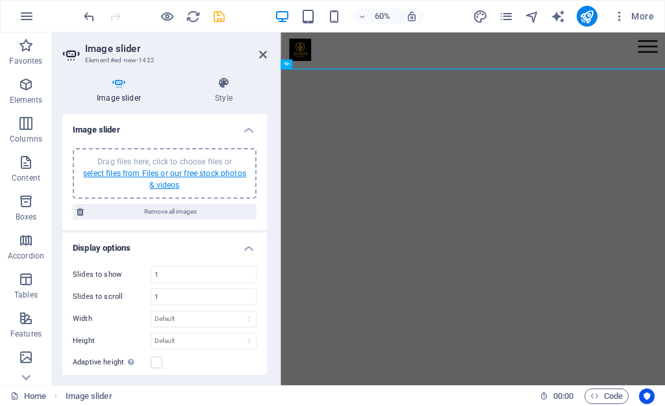
click at [193, 172] on link "select files from Files or our free stock photos & videos" at bounding box center [164, 179] width 163 height 21
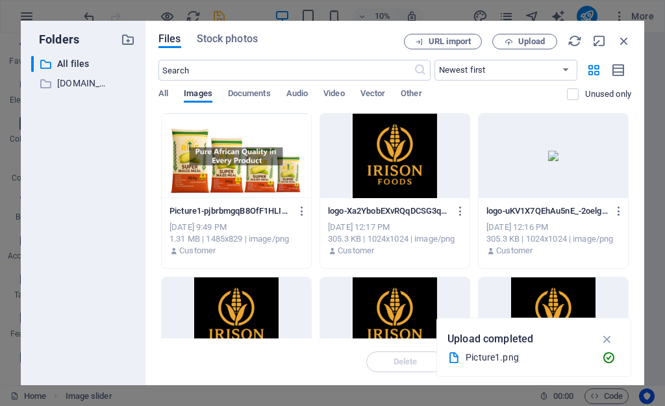
click at [238, 178] on div at bounding box center [236, 156] width 149 height 84
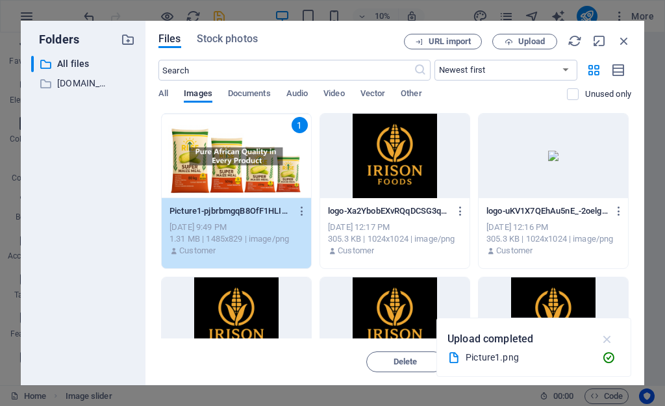
click at [606, 339] on icon "button" at bounding box center [607, 339] width 15 height 14
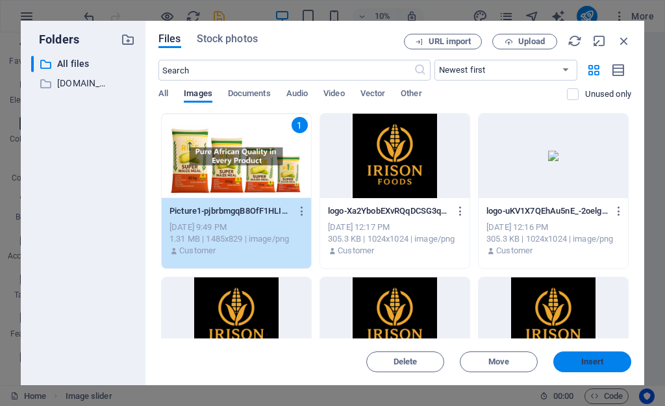
drag, startPoint x: 604, startPoint y: 363, endPoint x: 537, endPoint y: 552, distance: 200.4
click at [604, 363] on span "Insert" at bounding box center [592, 362] width 68 height 8
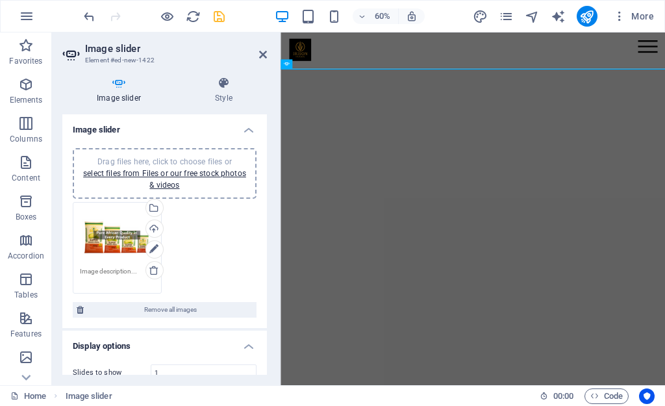
click at [189, 271] on div "Drag files here, click to choose files or select files from Files or our free s…" at bounding box center [164, 248] width 190 height 98
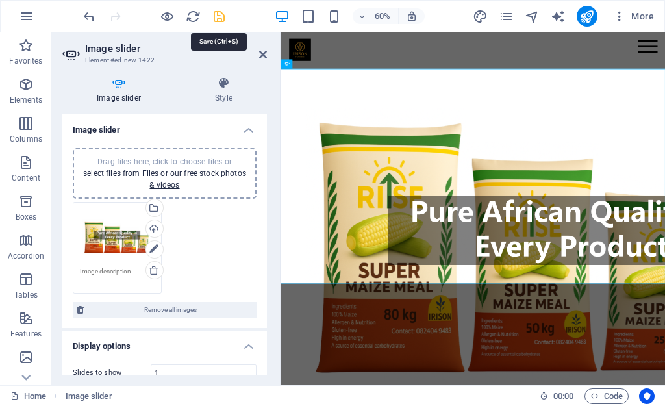
click at [214, 23] on icon "save" at bounding box center [219, 16] width 15 height 15
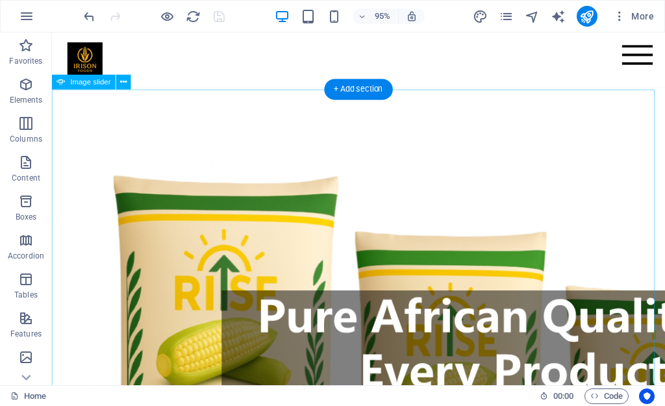
scroll to position [55, 0]
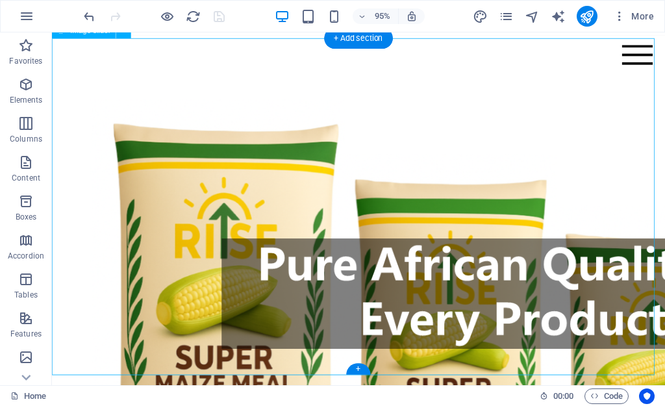
click at [151, 118] on img "1/1" at bounding box center [534, 305] width 964 height 538
select select "ms"
select select "s"
select select "progressive"
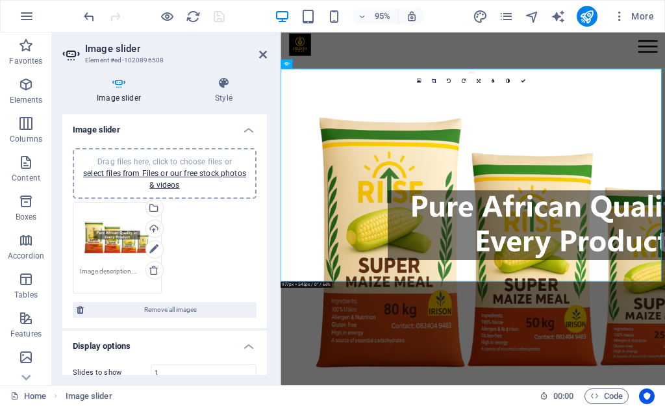
scroll to position [0, 0]
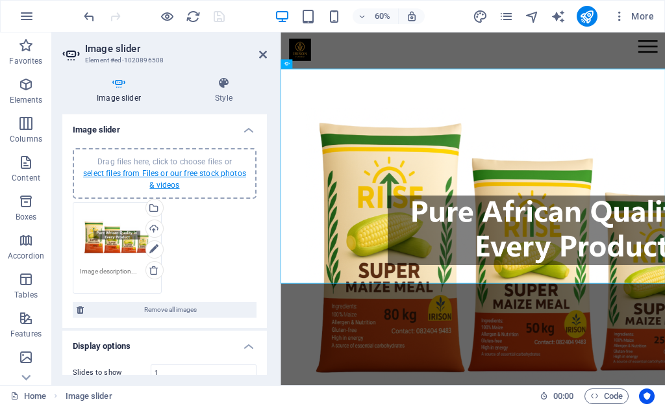
click at [147, 173] on link "select files from Files or our free stock photos & videos" at bounding box center [164, 179] width 163 height 21
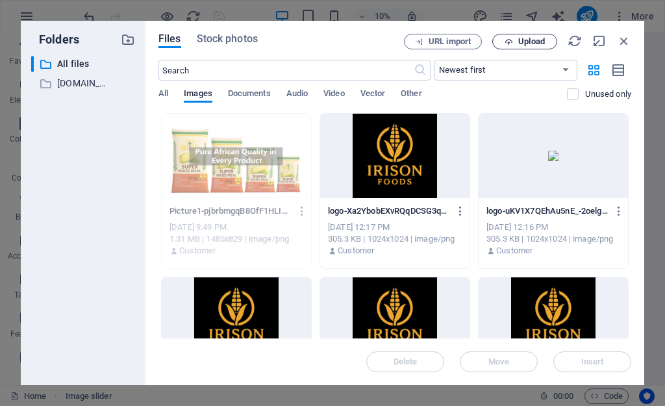
click at [519, 38] on span "Upload" at bounding box center [531, 42] width 27 height 8
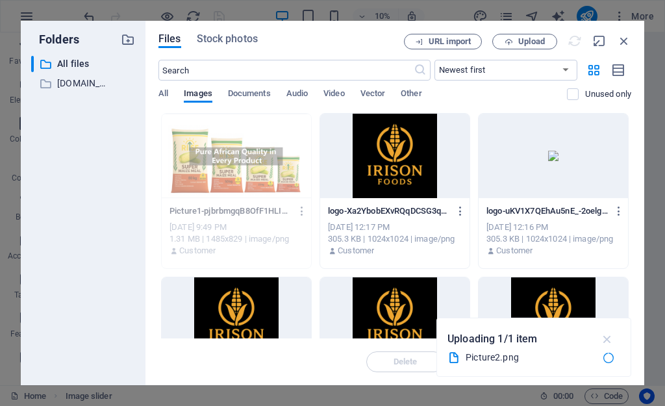
click at [605, 341] on icon "button" at bounding box center [607, 339] width 15 height 14
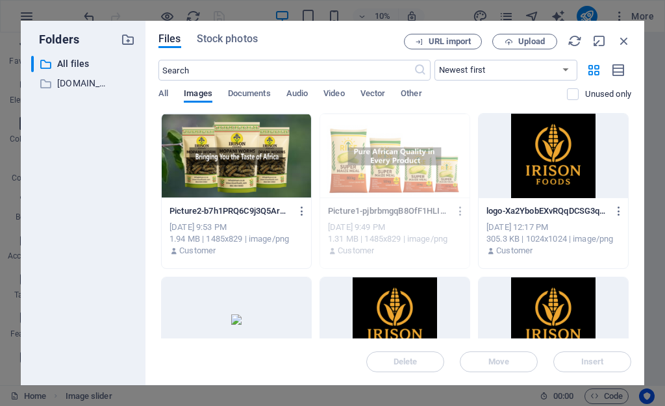
click at [254, 164] on div at bounding box center [236, 156] width 149 height 84
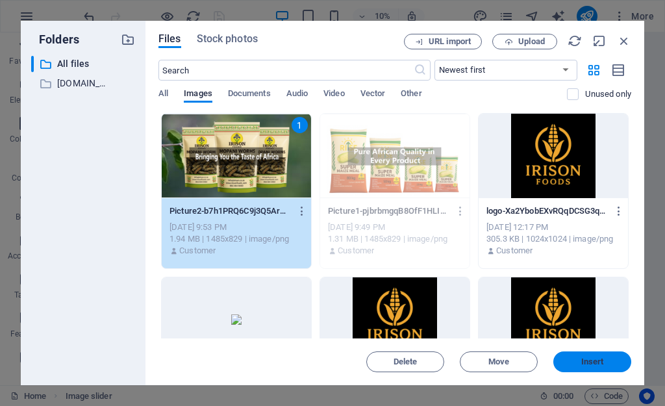
click at [593, 356] on button "Insert" at bounding box center [592, 361] width 78 height 21
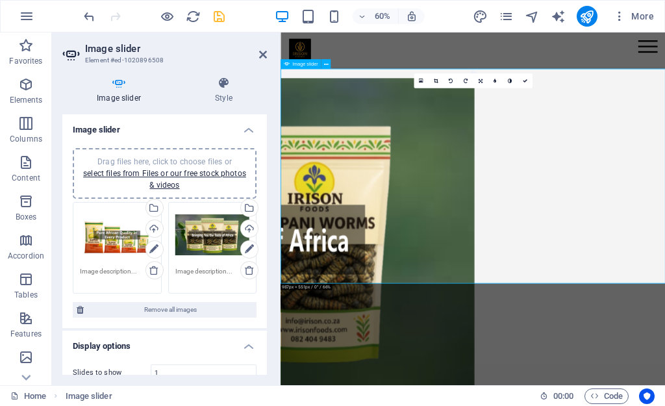
click at [280, 103] on button "button" at bounding box center [280, 103] width 0 height 0
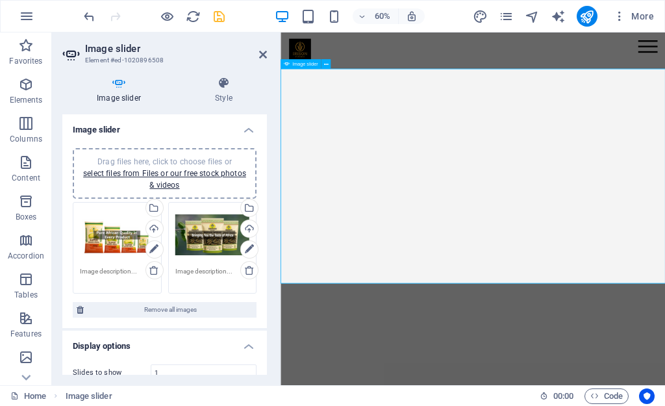
click at [280, 103] on button "button" at bounding box center [280, 103] width 0 height 0
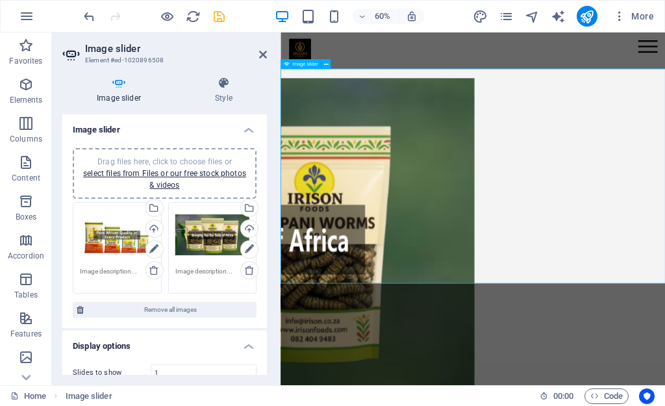
click at [280, 103] on button "button" at bounding box center [280, 103] width 0 height 0
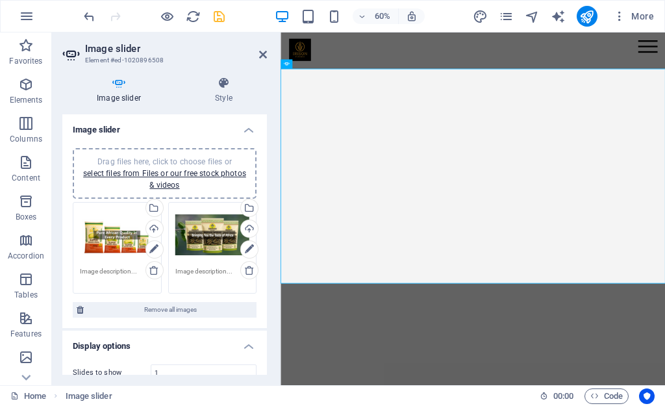
drag, startPoint x: 530, startPoint y: 513, endPoint x: 528, endPoint y: 504, distance: 9.9
click at [280, 103] on button "button" at bounding box center [280, 103] width 0 height 0
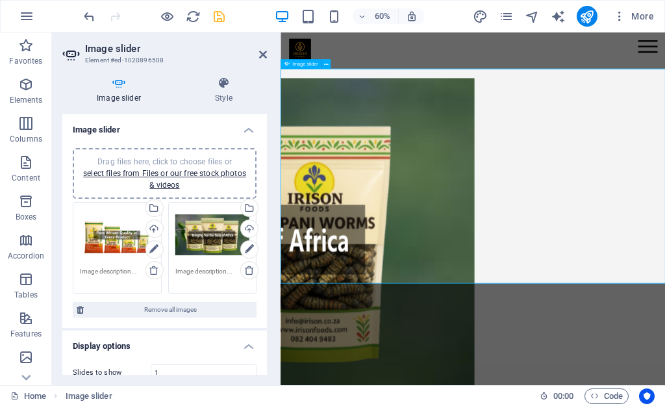
drag, startPoint x: 305, startPoint y: 273, endPoint x: 306, endPoint y: 251, distance: 22.1
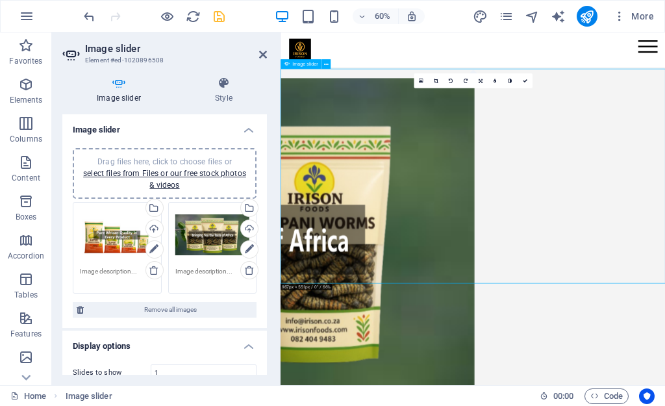
click at [280, 103] on button "button" at bounding box center [280, 103] width 0 height 0
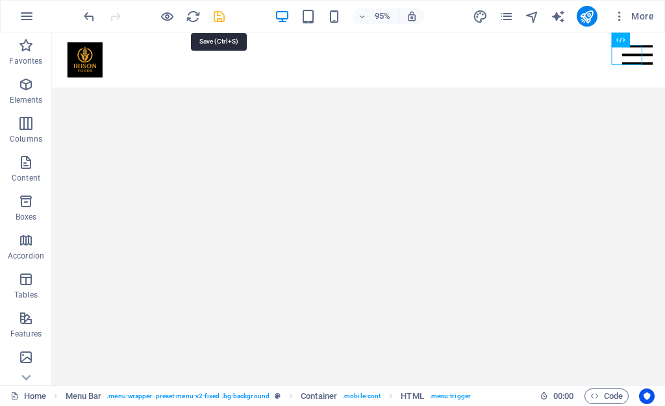
click at [219, 18] on icon "save" at bounding box center [219, 16] width 15 height 15
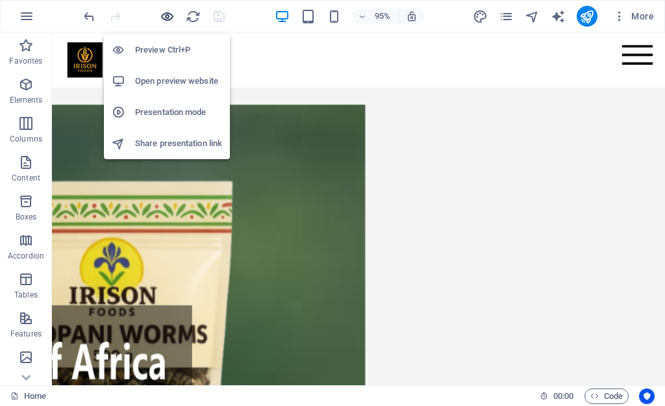
click at [166, 18] on icon "button" at bounding box center [167, 16] width 15 height 15
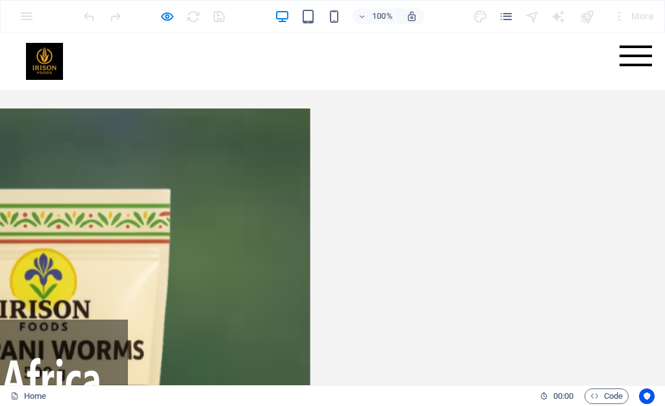
click at [633, 58] on div "Menu" at bounding box center [635, 55] width 32 height 21
click at [630, 58] on div "Menu" at bounding box center [635, 55] width 32 height 21
click at [630, 60] on div "Menu" at bounding box center [635, 55] width 32 height 21
click at [630, 61] on div "Menu" at bounding box center [635, 55] width 32 height 21
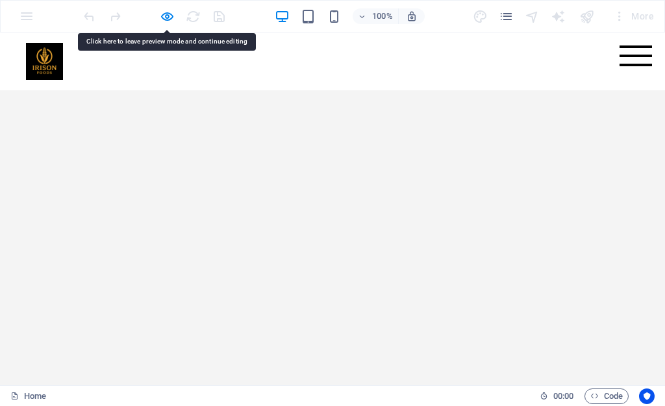
drag, startPoint x: 623, startPoint y: 61, endPoint x: 371, endPoint y: 58, distance: 252.5
click at [371, 58] on div at bounding box center [332, 61] width 613 height 37
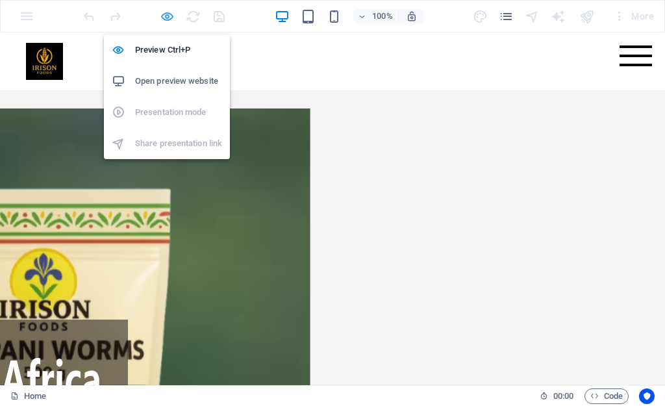
click at [160, 17] on icon "button" at bounding box center [167, 16] width 15 height 15
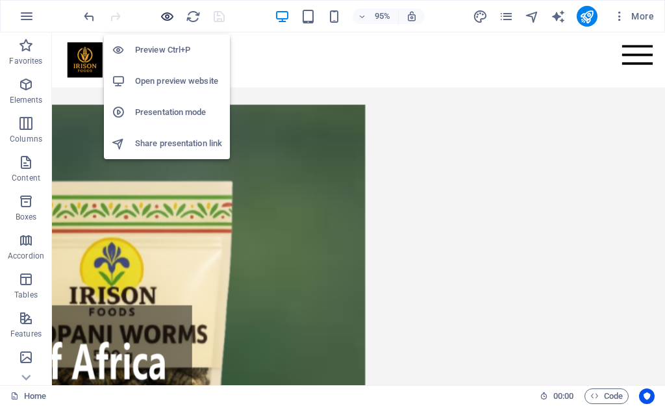
click at [173, 18] on icon "button" at bounding box center [167, 16] width 15 height 15
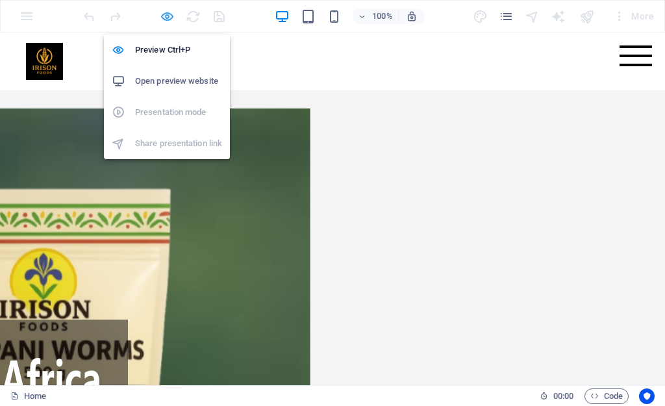
click at [165, 22] on icon "button" at bounding box center [167, 16] width 15 height 15
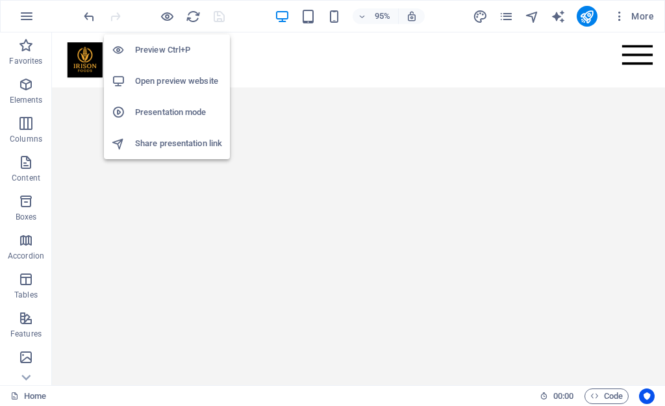
click at [169, 112] on h6 "Presentation mode" at bounding box center [178, 113] width 87 height 16
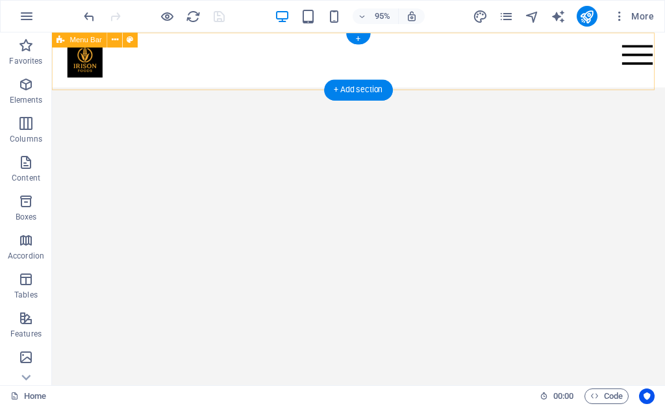
click at [53, 51] on div "Menu Home About Service Contact" at bounding box center [374, 61] width 645 height 58
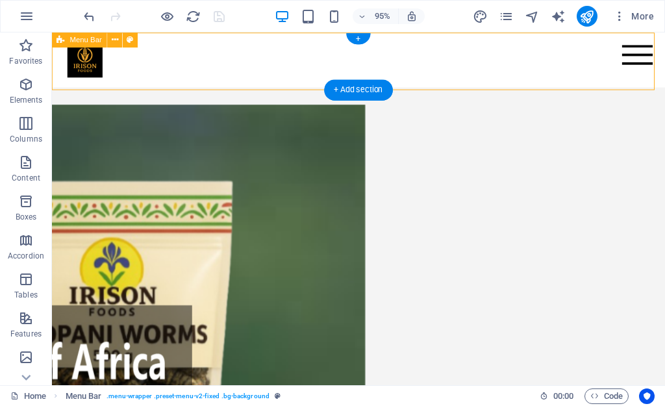
click at [56, 72] on div "Menu Home About Service Contact" at bounding box center [374, 61] width 645 height 58
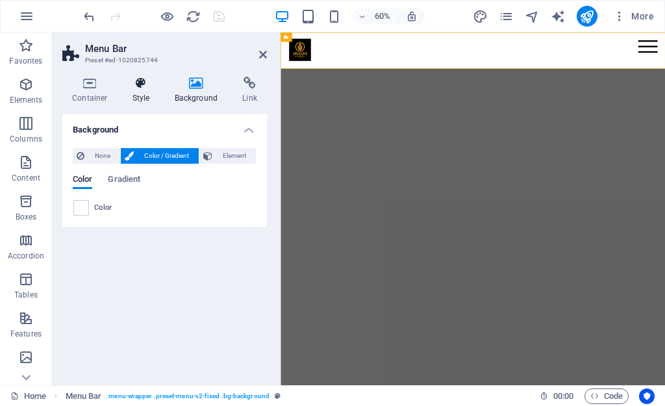
click at [149, 95] on h4 "Style" at bounding box center [144, 90] width 42 height 27
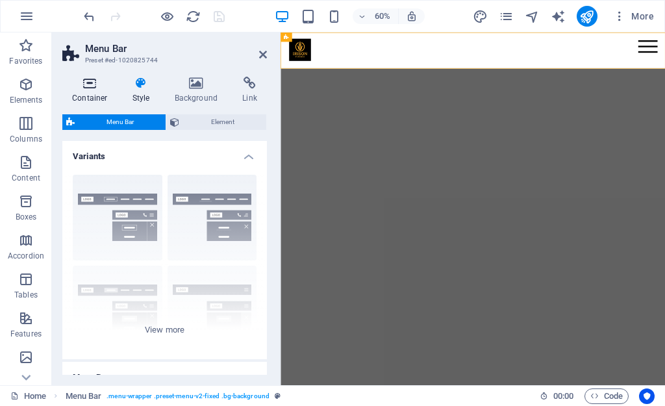
click at [94, 93] on h4 "Container" at bounding box center [92, 90] width 60 height 27
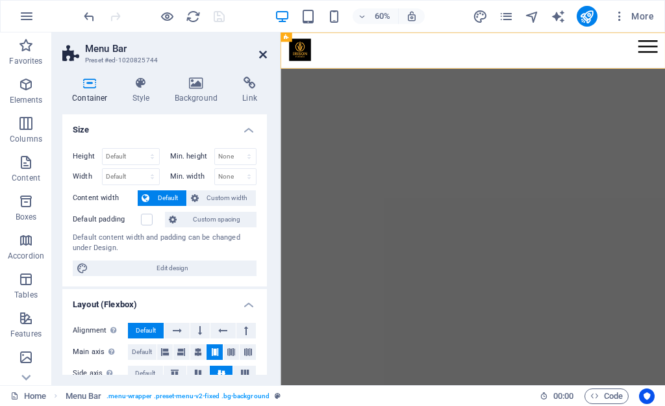
click at [266, 57] on icon at bounding box center [263, 54] width 8 height 10
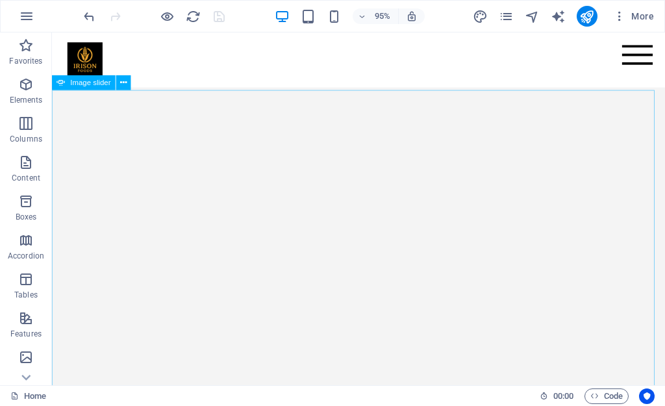
click at [85, 86] on span "Image slider" at bounding box center [91, 82] width 40 height 7
select select "ms"
select select "s"
select select "progressive"
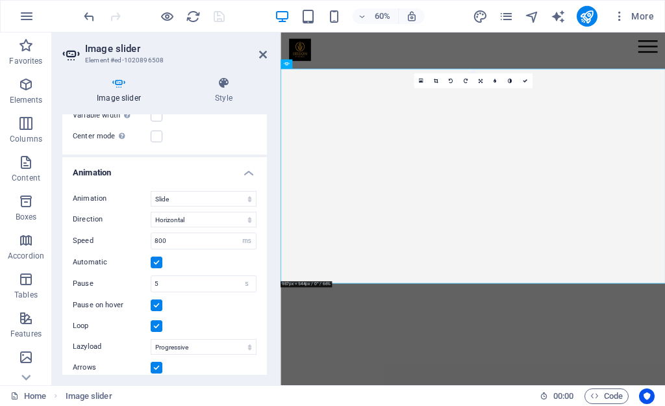
scroll to position [482, 0]
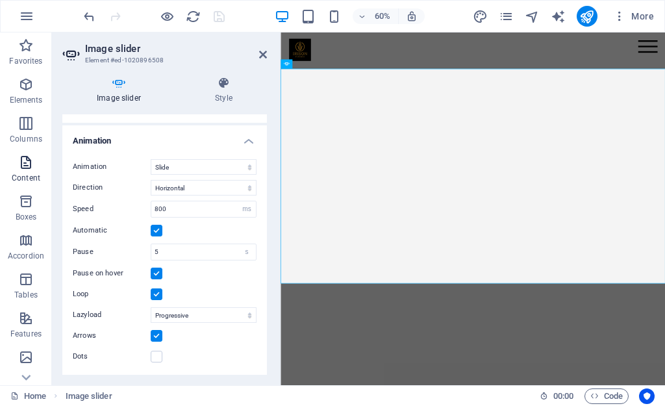
click at [35, 162] on span "Content" at bounding box center [26, 169] width 52 height 31
click at [32, 161] on icon "button" at bounding box center [26, 162] width 16 height 16
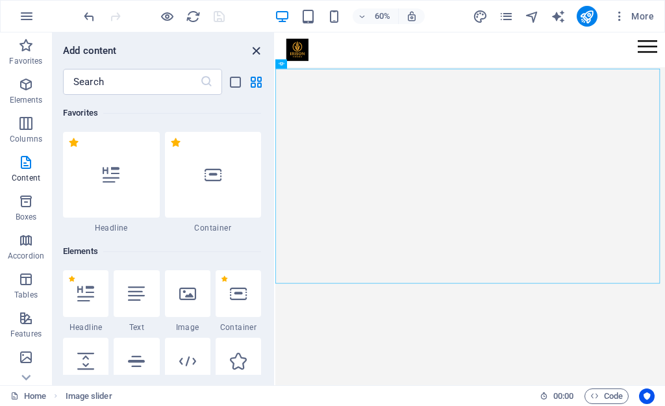
click at [262, 53] on icon "close panel" at bounding box center [256, 50] width 15 height 15
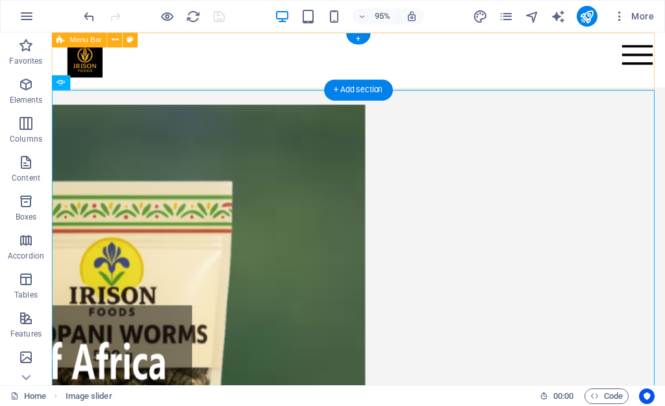
click at [511, 86] on div "Menu Home About Service Contact" at bounding box center [374, 61] width 645 height 58
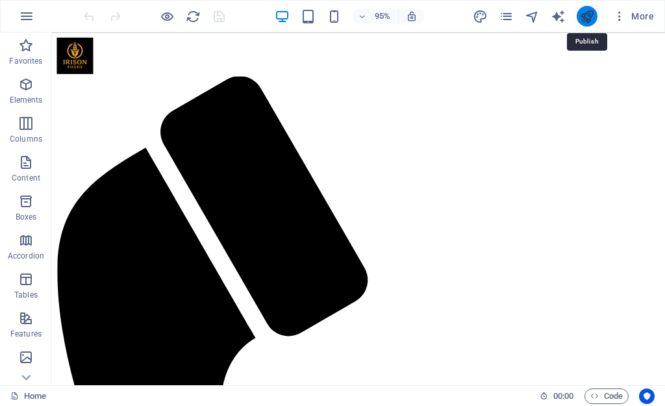
click at [588, 21] on icon "publish" at bounding box center [586, 16] width 15 height 15
